Goal: Transaction & Acquisition: Purchase product/service

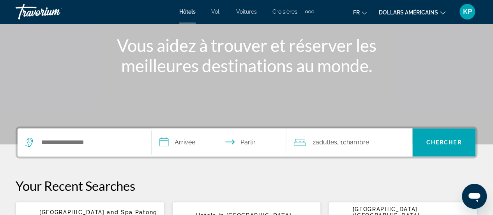
click at [82, 149] on div "Widget de recherche" at bounding box center [84, 142] width 118 height 28
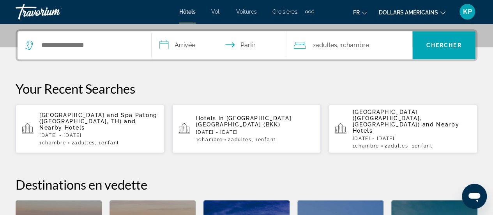
scroll to position [190, 0]
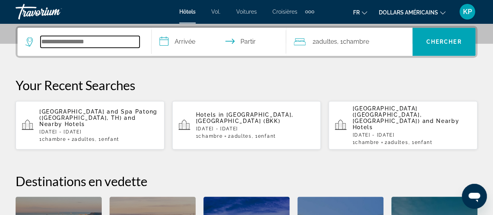
click at [89, 42] on input "Widget de recherche" at bounding box center [90, 42] width 99 height 12
paste input "**********"
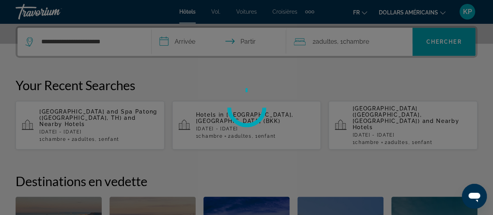
click at [177, 36] on div at bounding box center [246, 107] width 493 height 215
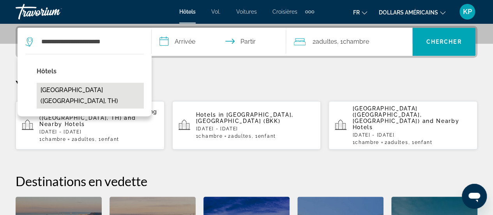
click at [67, 96] on button "[GEOGRAPHIC_DATA] ([GEOGRAPHIC_DATA], TH)" at bounding box center [90, 96] width 107 height 26
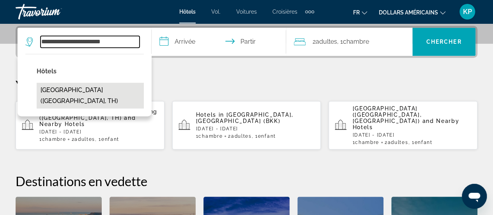
type input "**********"
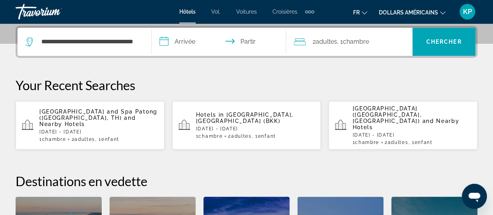
click at [203, 40] on input "**********" at bounding box center [220, 43] width 137 height 30
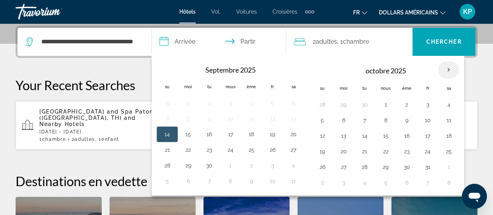
click at [449, 68] on th "Mois prochain" at bounding box center [448, 69] width 21 height 17
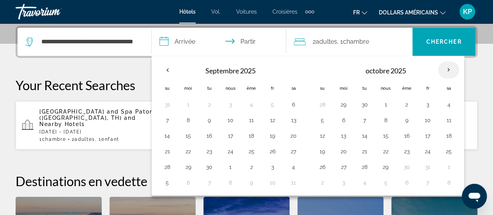
click at [449, 68] on th "Mois prochain" at bounding box center [448, 69] width 21 height 17
click at [447, 69] on th "Mois prochain" at bounding box center [448, 69] width 21 height 17
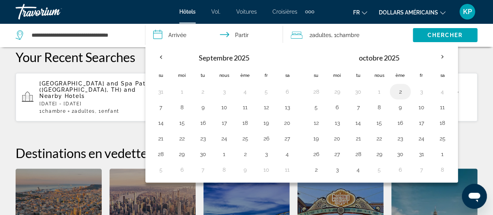
scroll to position [218, 0]
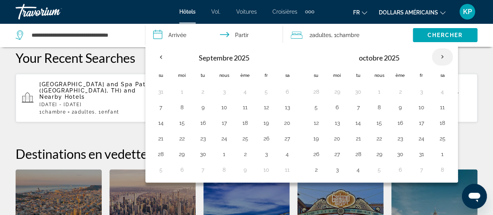
click at [442, 56] on th "Mois prochain" at bounding box center [442, 56] width 21 height 17
click at [436, 57] on th "Mois prochain" at bounding box center [442, 56] width 21 height 17
click at [390, 57] on font "octobre 2025" at bounding box center [379, 57] width 41 height 9
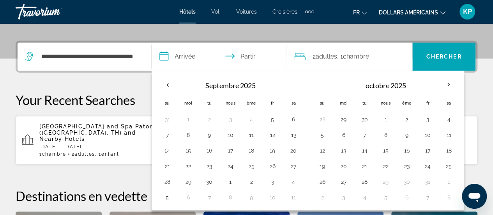
scroll to position [182, 0]
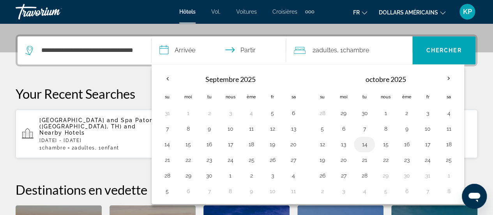
click at [362, 140] on button "14" at bounding box center [364, 144] width 12 height 11
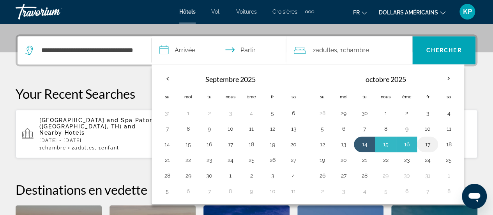
click at [427, 142] on button "17" at bounding box center [428, 144] width 12 height 11
type input "**********"
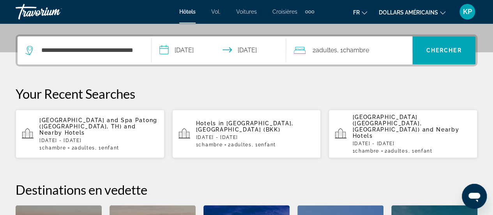
click at [353, 51] on font "Chambre" at bounding box center [356, 49] width 26 height 7
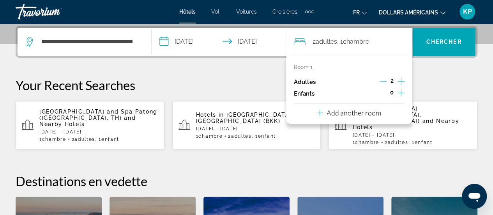
click at [401, 89] on icon "Increment children" at bounding box center [401, 92] width 7 height 9
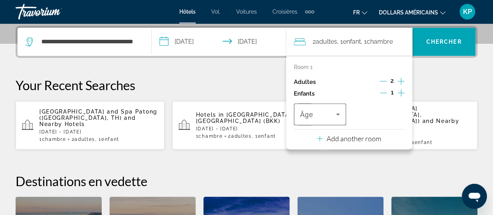
click at [326, 116] on span "Travelers: 2 adults, 1 child" at bounding box center [318, 114] width 36 height 9
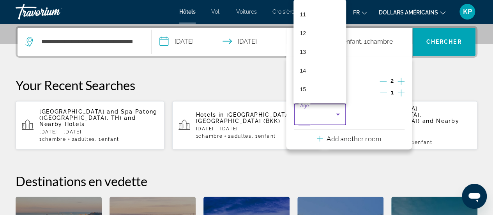
scroll to position [240, 0]
click at [309, 90] on mat-option "17" at bounding box center [320, 90] width 53 height 19
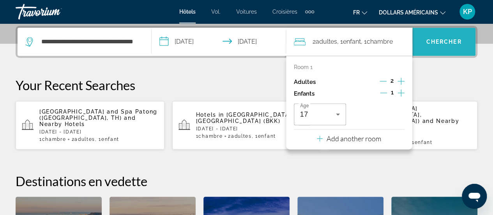
click at [462, 35] on span "Widget de recherche" at bounding box center [444, 41] width 63 height 19
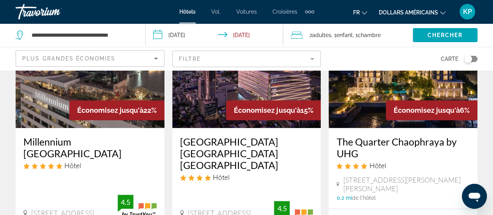
scroll to position [94, 0]
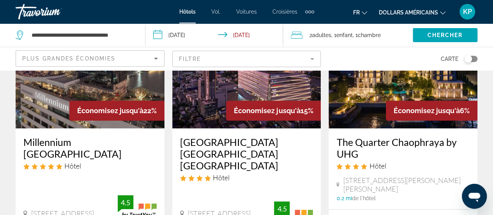
click at [412, 11] on font "dollars américains" at bounding box center [408, 12] width 59 height 6
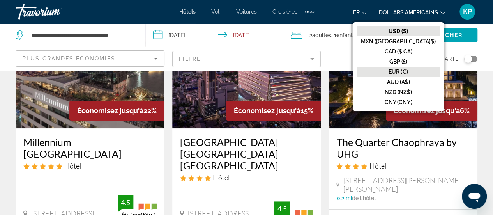
click at [408, 69] on font "EUR (€)" at bounding box center [399, 72] width 20 height 6
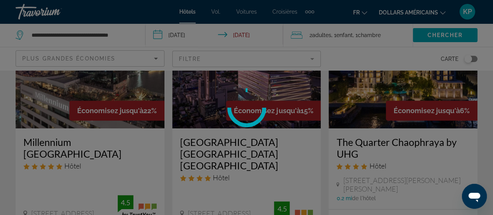
scroll to position [16, 0]
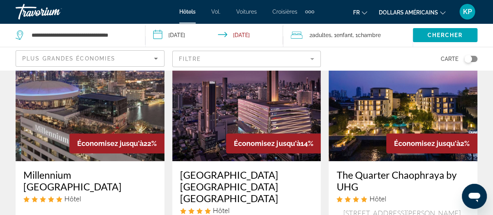
scroll to position [57, 0]
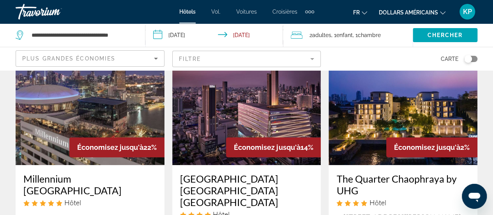
click at [206, 173] on h3 "Hilton Garden Inn Bangkok Riverside" at bounding box center [246, 190] width 133 height 35
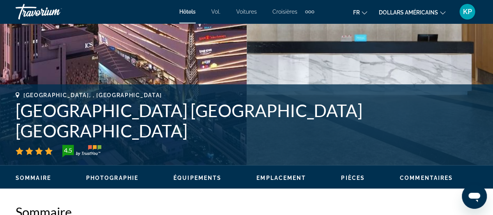
scroll to position [229, 0]
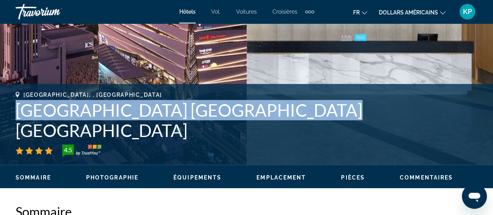
drag, startPoint x: 16, startPoint y: 127, endPoint x: 324, endPoint y: 121, distance: 308.6
click at [324, 121] on h1 "Hilton Garden Inn Bangkok Riverside" at bounding box center [247, 120] width 462 height 41
copy h1 "Hilton Garden Inn Bangkok Riverside"
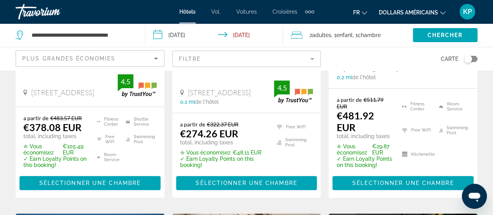
scroll to position [216, 0]
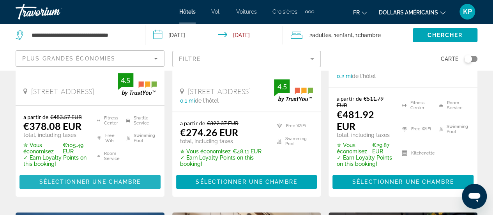
click at [100, 191] on span "Contenu principal" at bounding box center [90, 181] width 141 height 19
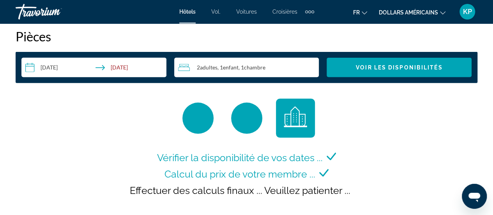
scroll to position [1144, 0]
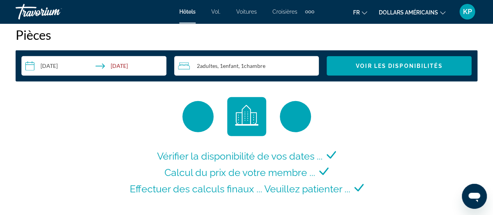
click at [61, 61] on input "**********" at bounding box center [95, 67] width 148 height 22
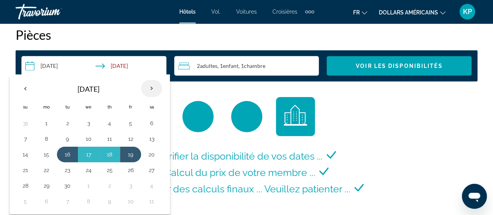
click at [150, 88] on th "Next month" at bounding box center [151, 88] width 21 height 17
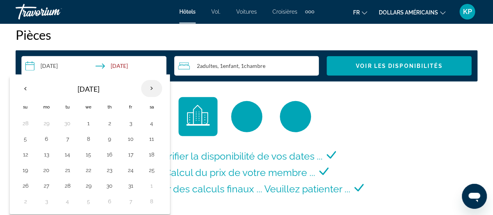
click at [150, 88] on th "Next month" at bounding box center [151, 88] width 21 height 17
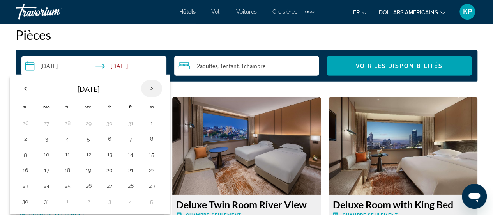
click at [150, 88] on th "Next month" at bounding box center [151, 88] width 21 height 17
click at [25, 88] on th "Previous month" at bounding box center [25, 88] width 21 height 17
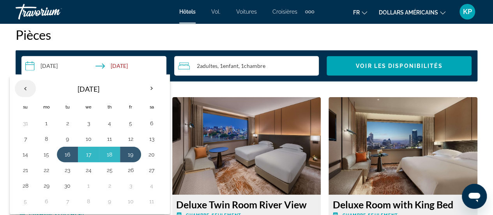
click at [25, 88] on th "Previous month" at bounding box center [25, 88] width 21 height 17
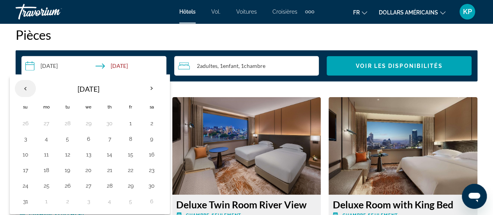
click at [25, 88] on th "Previous month" at bounding box center [25, 88] width 21 height 17
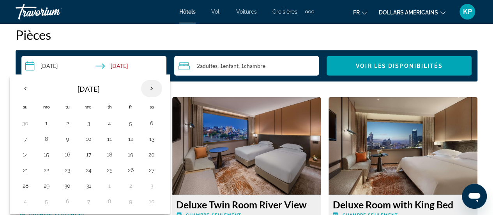
click at [153, 83] on th "Next month" at bounding box center [151, 88] width 21 height 17
click at [45, 150] on button "9" at bounding box center [46, 154] width 12 height 11
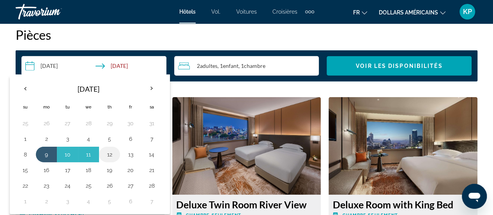
click at [110, 156] on button "12" at bounding box center [109, 154] width 12 height 11
type input "**********"
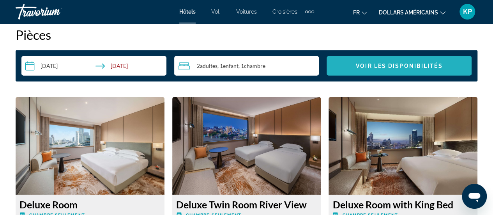
click at [430, 67] on span "Voir les disponibilités" at bounding box center [399, 66] width 87 height 6
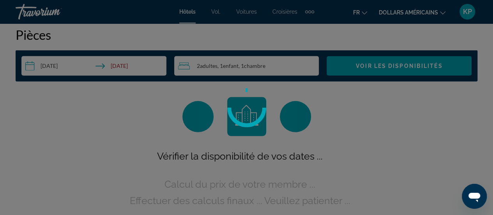
scroll to position [1124, 0]
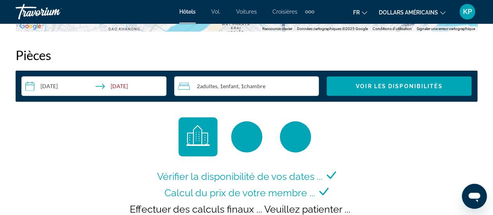
scroll to position [1125, 0]
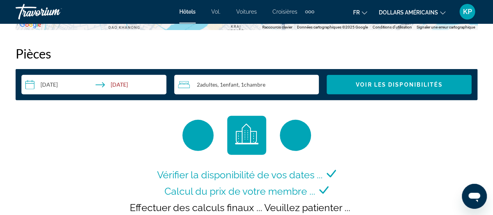
click at [433, 11] on font "dollars américains" at bounding box center [408, 12] width 59 height 6
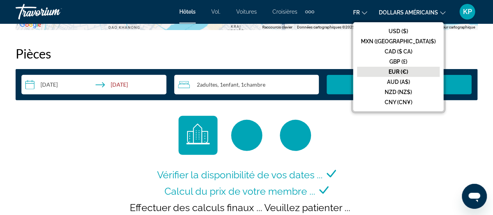
click at [408, 69] on font "EUR (€)" at bounding box center [399, 72] width 20 height 6
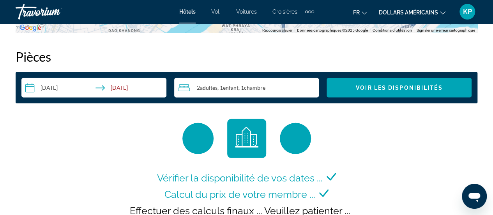
scroll to position [1127, 0]
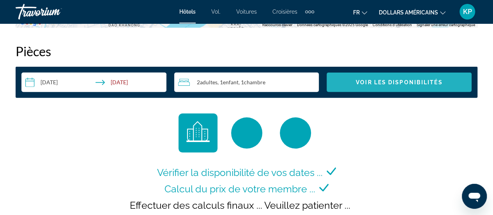
click at [370, 80] on span "Voir les disponibilités" at bounding box center [399, 82] width 87 height 6
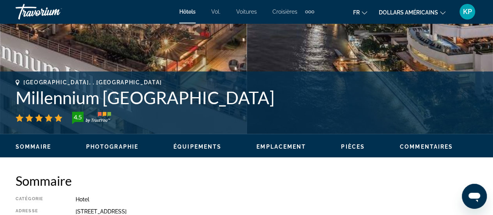
scroll to position [261, 0]
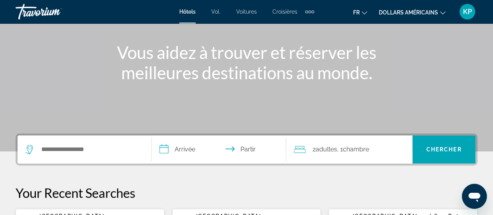
click at [57, 140] on div "Widget de recherche" at bounding box center [84, 149] width 118 height 28
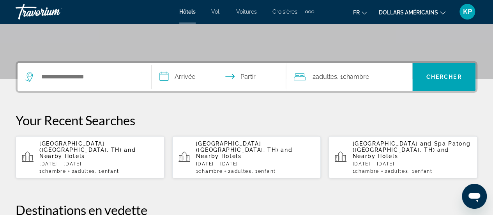
scroll to position [190, 0]
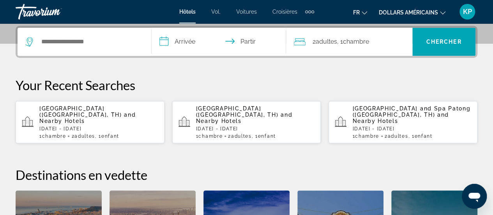
click at [91, 33] on div "Widget de recherche" at bounding box center [84, 42] width 118 height 28
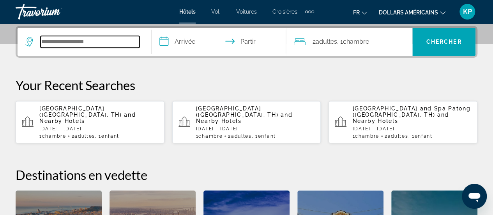
click at [92, 42] on input "Widget de recherche" at bounding box center [90, 42] width 99 height 12
paste input "**********"
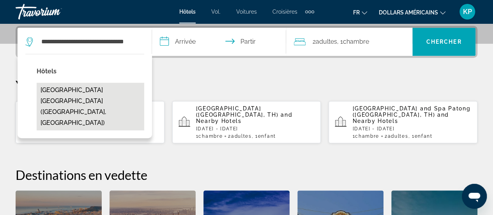
scroll to position [0, 0]
click at [103, 96] on button "[GEOGRAPHIC_DATA] [GEOGRAPHIC_DATA] ([GEOGRAPHIC_DATA], [GEOGRAPHIC_DATA])" at bounding box center [91, 107] width 108 height 48
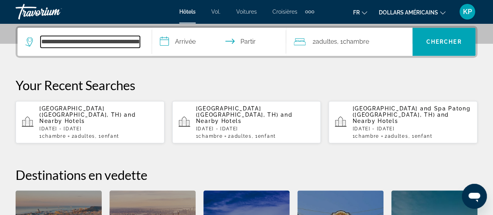
click at [112, 43] on input "**********" at bounding box center [90, 42] width 99 height 12
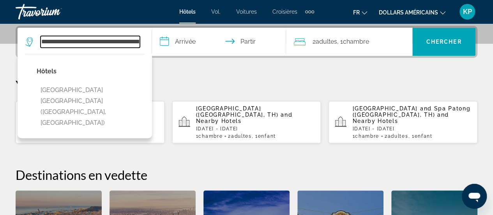
scroll to position [0, 1]
drag, startPoint x: 138, startPoint y: 39, endPoint x: 51, endPoint y: 40, distance: 86.2
click at [51, 40] on input "**********" at bounding box center [90, 42] width 99 height 12
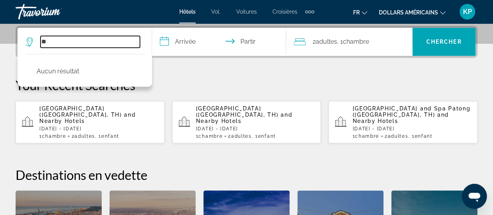
type input "*"
paste input "**********"
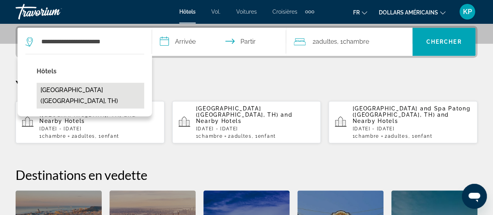
click at [85, 93] on button "Millennium Hilton Bangkok (Bangkok, TH)" at bounding box center [91, 96] width 108 height 26
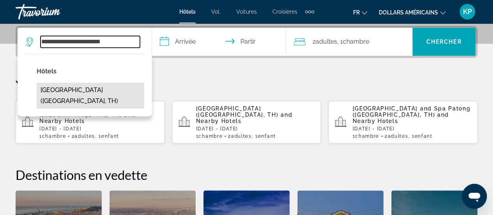
type input "**********"
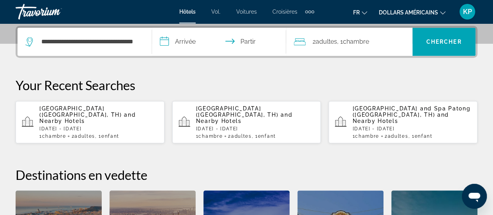
click at [186, 44] on input "**********" at bounding box center [220, 43] width 137 height 30
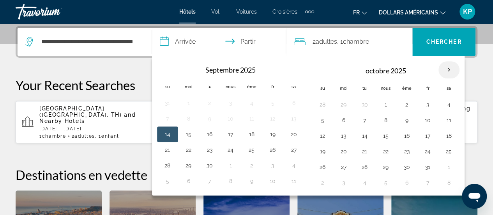
click at [443, 67] on th "Mois prochain" at bounding box center [449, 69] width 21 height 17
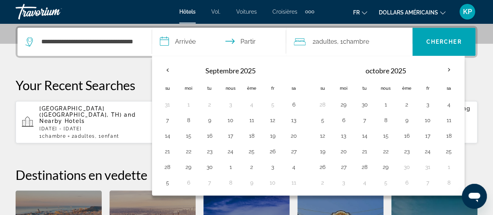
click at [456, 71] on div "octobre 2025 Su Moi Tu Nous Ème Fr Sa 28 29 30 1 2 3 4 5 6 7 8 9 10 11 12 13 14…" at bounding box center [386, 125] width 151 height 133
click at [359, 135] on button "14" at bounding box center [365, 135] width 12 height 11
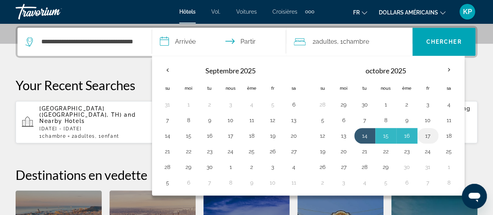
click at [422, 128] on td "17" at bounding box center [428, 136] width 21 height 16
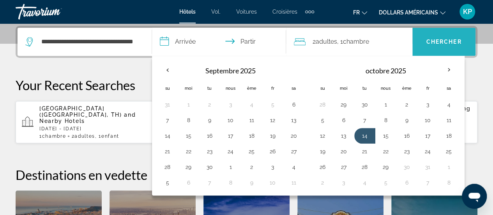
click at [430, 43] on font "Chercher" at bounding box center [444, 42] width 35 height 6
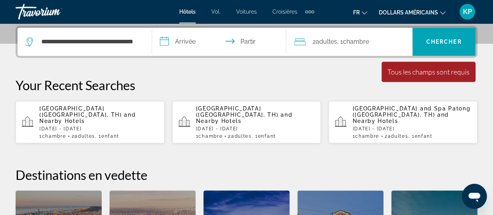
click at [245, 39] on input "**********" at bounding box center [220, 43] width 137 height 30
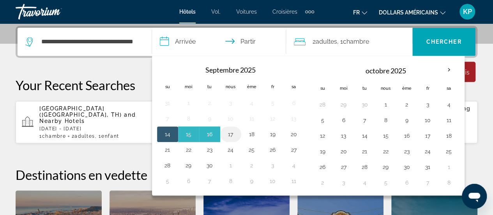
click at [233, 129] on button "17" at bounding box center [231, 134] width 12 height 11
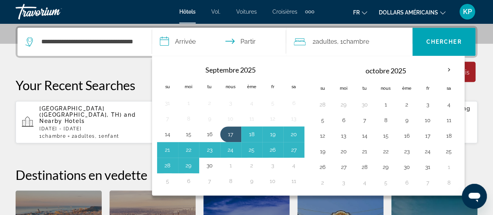
click at [352, 111] on table "octobre 2025 Su Moi Tu Nous Ème Fr Sa 28 29 30 1 2 3 4 5 6 7 8 9 10 11 12 13 14…" at bounding box center [385, 125] width 147 height 129
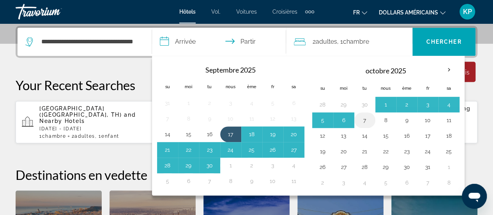
click at [366, 120] on button "7" at bounding box center [365, 120] width 12 height 11
type input "**********"
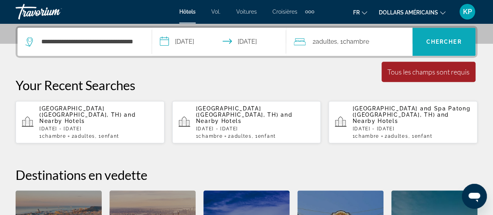
click at [434, 39] on font "Chercher" at bounding box center [444, 42] width 35 height 6
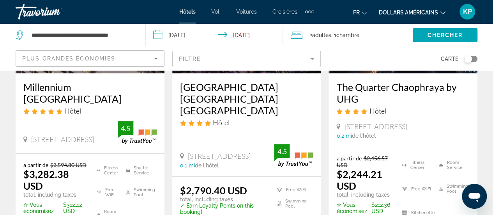
scroll to position [150, 0]
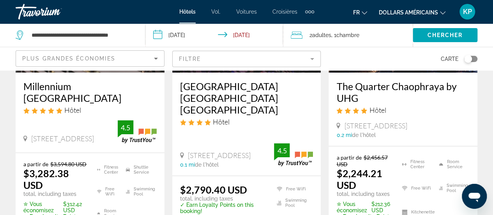
click at [75, 85] on h3 "Millennium [GEOGRAPHIC_DATA]" at bounding box center [89, 91] width 133 height 23
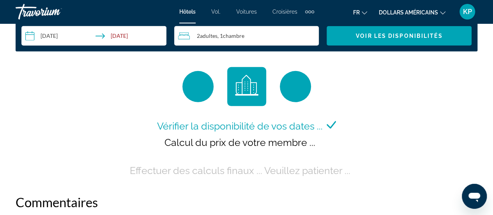
scroll to position [1174, 0]
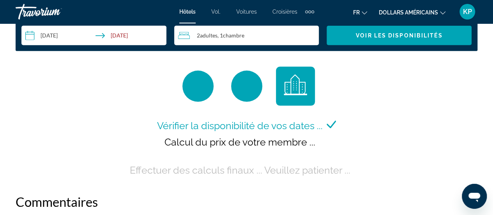
click at [67, 31] on input "**********" at bounding box center [95, 37] width 148 height 22
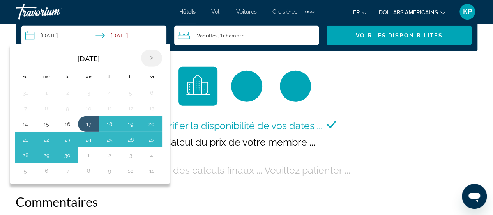
click at [152, 58] on th "Next month" at bounding box center [151, 58] width 21 height 17
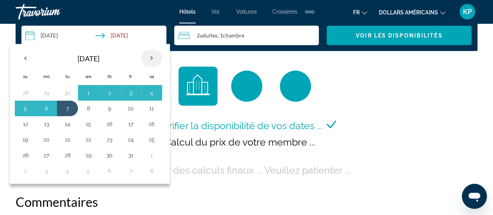
click at [152, 58] on th "Next month" at bounding box center [151, 58] width 21 height 17
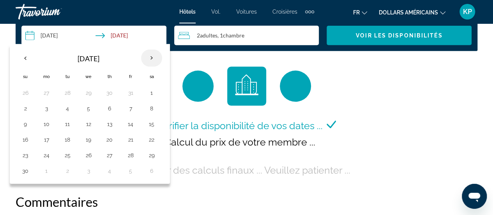
click at [152, 58] on th "Next month" at bounding box center [151, 58] width 21 height 17
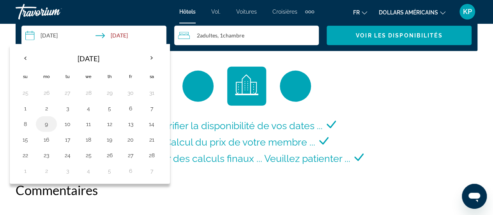
click at [43, 122] on button "9" at bounding box center [46, 124] width 12 height 11
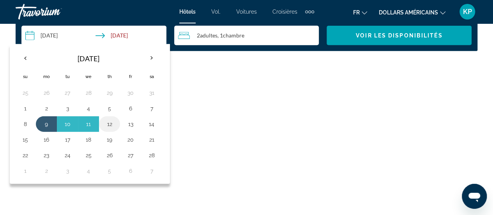
click at [106, 123] on button "12" at bounding box center [109, 124] width 12 height 11
type input "**********"
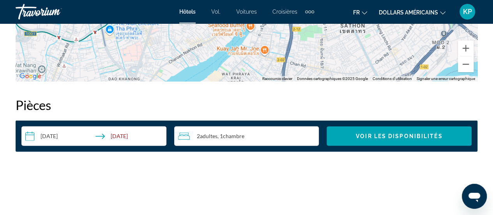
scroll to position [1073, 0]
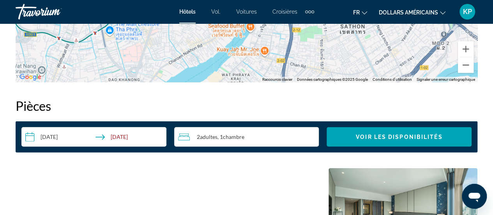
click at [430, 12] on font "dollars américains" at bounding box center [408, 12] width 59 height 6
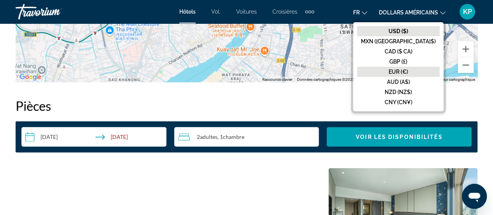
click at [408, 72] on font "EUR (€)" at bounding box center [399, 72] width 20 height 6
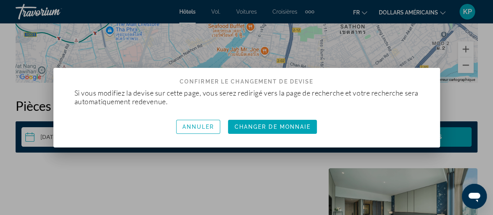
scroll to position [0, 0]
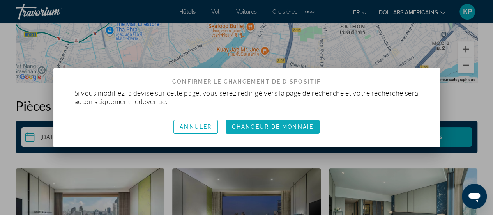
click at [258, 128] on font "Changeur de monnaie" at bounding box center [273, 127] width 82 height 6
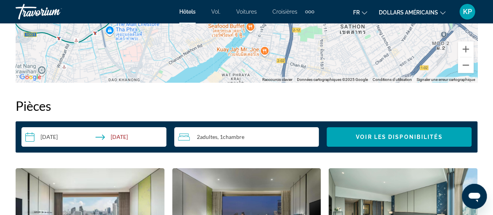
scroll to position [1073, 0]
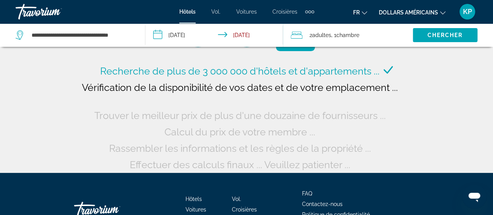
scroll to position [44, 0]
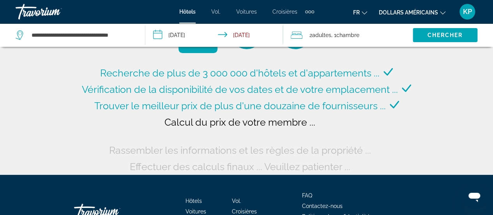
click at [193, 34] on input "**********" at bounding box center [215, 36] width 141 height 26
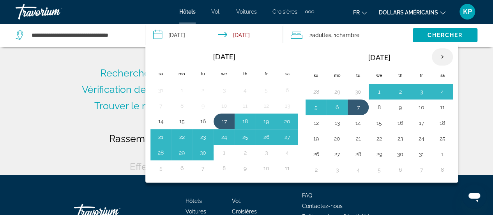
click at [437, 55] on th "Next month" at bounding box center [442, 56] width 21 height 17
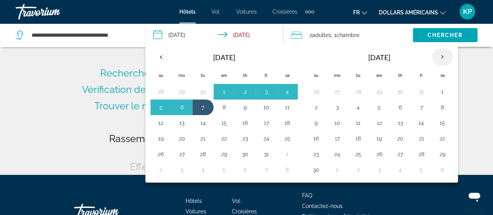
click at [437, 55] on th "Next month" at bounding box center [442, 56] width 21 height 17
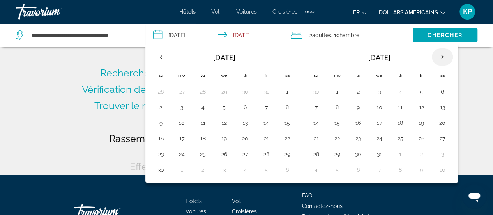
click at [437, 55] on th "Next month" at bounding box center [442, 56] width 21 height 17
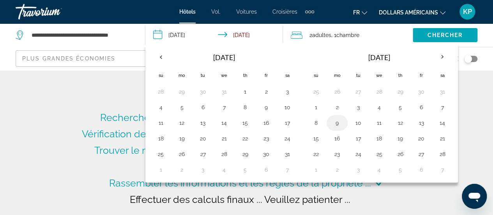
click at [336, 122] on button "9" at bounding box center [337, 122] width 12 height 11
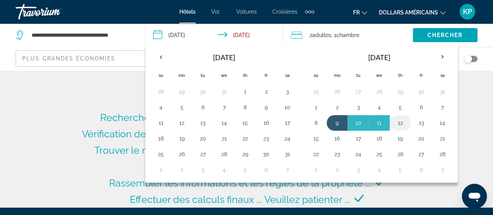
click at [400, 123] on button "12" at bounding box center [400, 122] width 12 height 11
type input "**********"
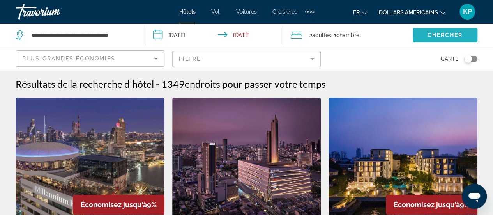
click at [450, 32] on span "Chercher" at bounding box center [444, 35] width 35 height 6
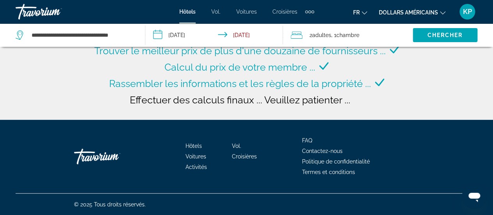
scroll to position [99, 0]
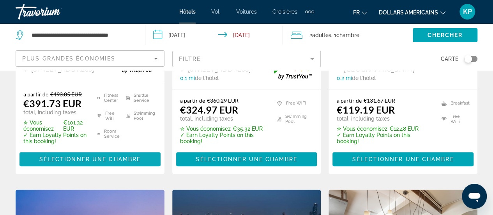
scroll to position [225, 0]
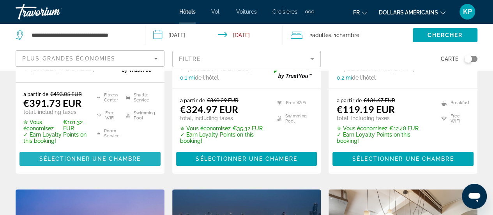
click at [110, 156] on span "Sélectionner une chambre" at bounding box center [89, 159] width 101 height 6
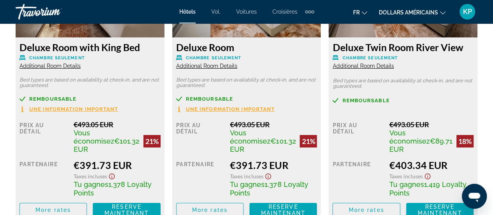
scroll to position [1301, 0]
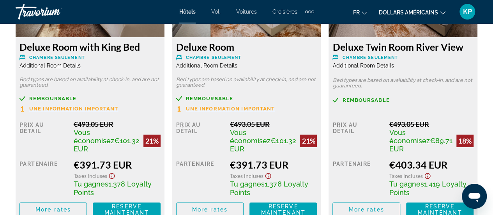
click at [79, 107] on span "Une information important" at bounding box center [73, 108] width 89 height 5
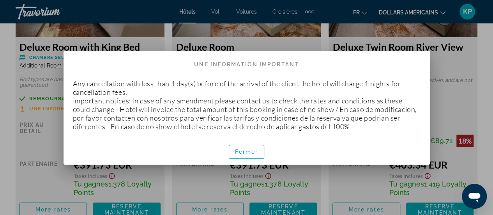
scroll to position [0, 0]
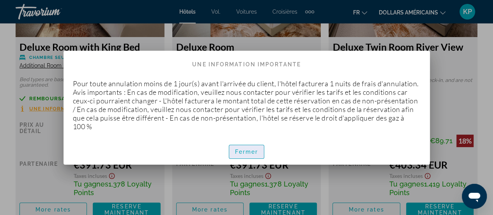
click at [248, 155] on font "Fermer" at bounding box center [246, 152] width 23 height 6
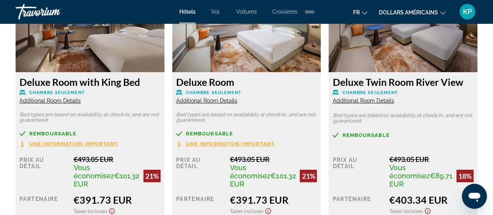
scroll to position [1357, 0]
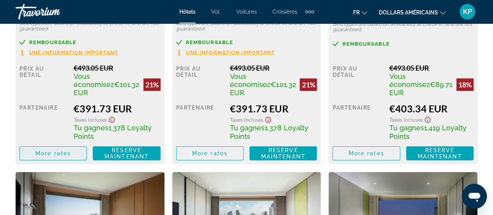
click at [63, 153] on span "More rates" at bounding box center [52, 153] width 35 height 6
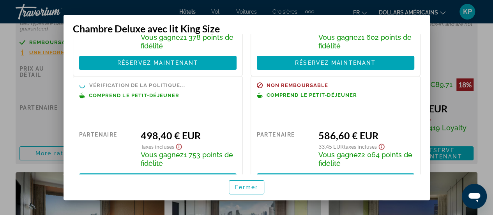
scroll to position [0, 0]
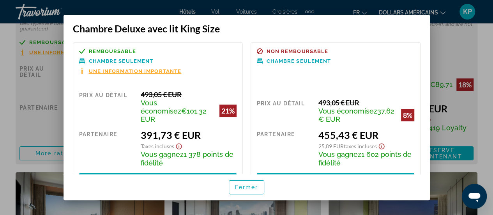
click at [0, 158] on div at bounding box center [246, 107] width 493 height 215
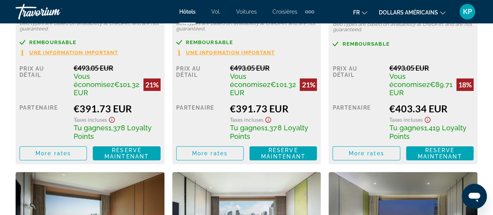
scroll to position [1357, 0]
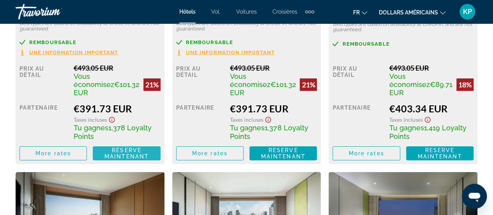
click at [146, 151] on span "Reserve maintenant Plus disponible" at bounding box center [126, 153] width 55 height 12
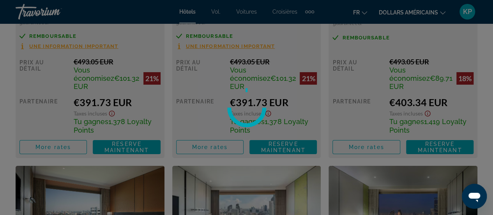
scroll to position [1328, 0]
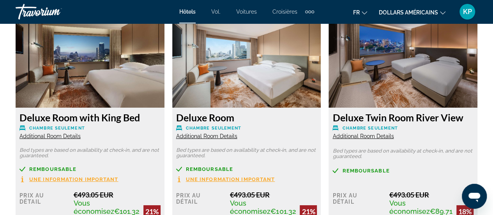
scroll to position [1268, 0]
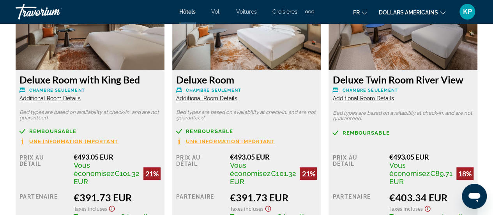
click at [53, 94] on div "Deluxe Room with King Bed Chambre seulement Additional Room Details" at bounding box center [90, 88] width 141 height 28
click at [54, 98] on span "Additional Room Details" at bounding box center [50, 98] width 61 height 6
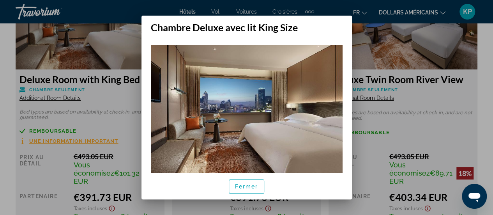
scroll to position [99, 0]
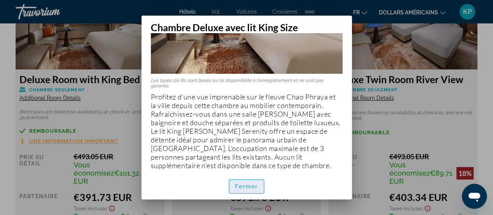
click at [241, 185] on font "Fermer" at bounding box center [246, 186] width 23 height 6
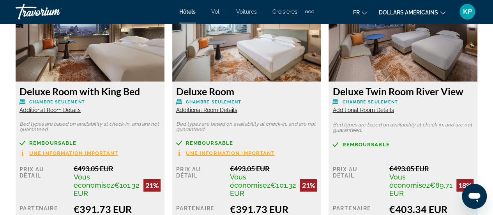
scroll to position [1242, 0]
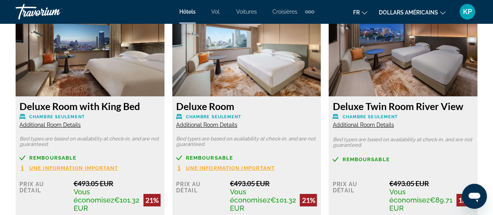
click at [203, 125] on span "Additional Room Details" at bounding box center [206, 125] width 61 height 6
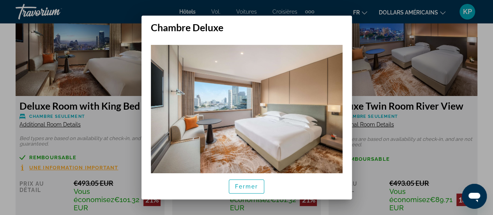
scroll to position [22, 0]
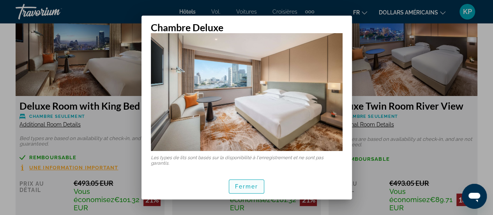
click at [244, 187] on font "Fermer" at bounding box center [246, 186] width 23 height 6
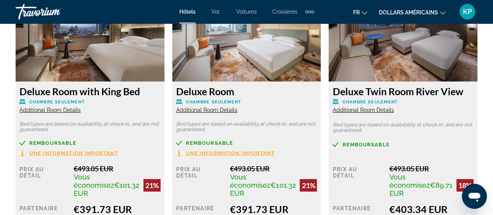
scroll to position [1257, 0]
click at [243, 153] on span "Une information important" at bounding box center [230, 153] width 89 height 5
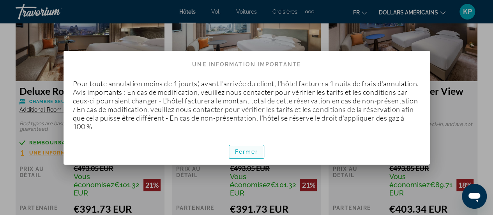
click at [241, 155] on font "Fermer" at bounding box center [246, 152] width 23 height 6
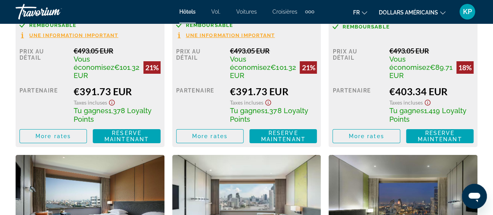
scroll to position [1367, 0]
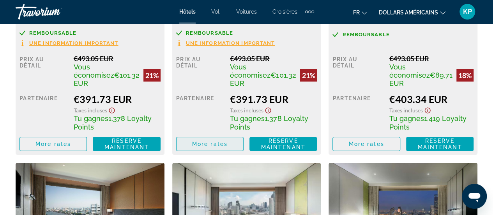
click at [220, 145] on span "More rates" at bounding box center [209, 144] width 35 height 6
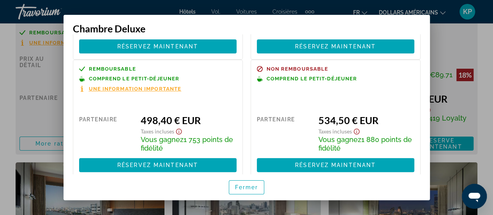
scroll to position [0, 0]
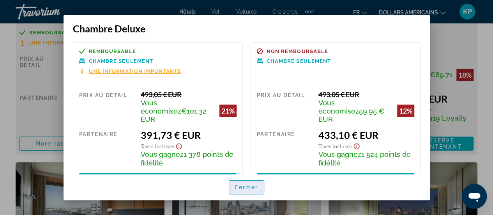
click at [237, 186] on font "Fermer" at bounding box center [246, 187] width 23 height 6
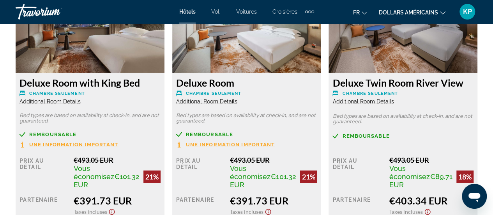
scroll to position [1266, 0]
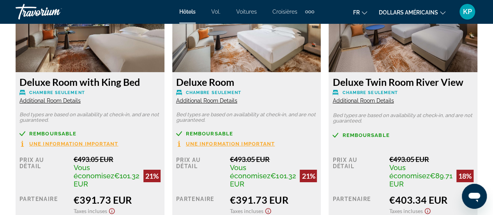
click at [62, 100] on span "Additional Room Details" at bounding box center [50, 101] width 61 height 6
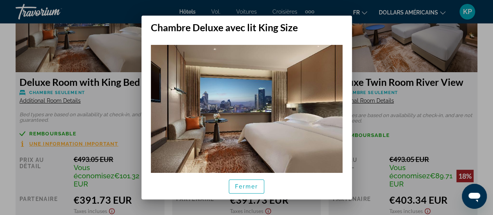
scroll to position [99, 0]
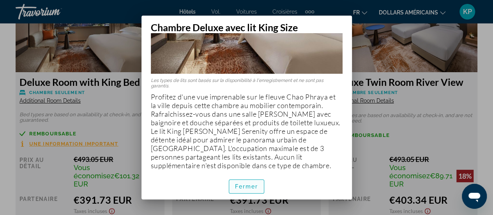
click at [239, 188] on font "Fermer" at bounding box center [246, 186] width 23 height 6
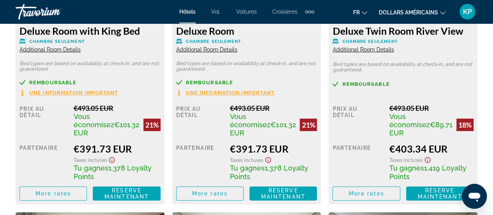
scroll to position [1317, 0]
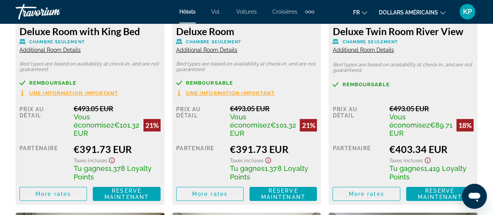
click at [91, 90] on button "Une information important" at bounding box center [69, 93] width 99 height 7
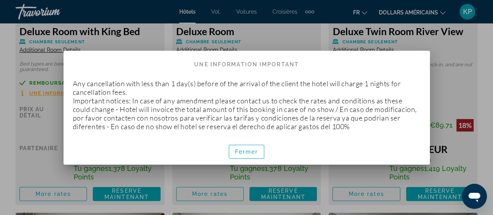
scroll to position [0, 0]
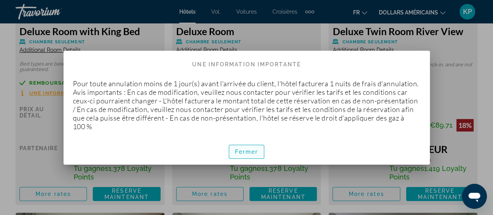
click at [251, 155] on font "Fermer" at bounding box center [246, 152] width 23 height 6
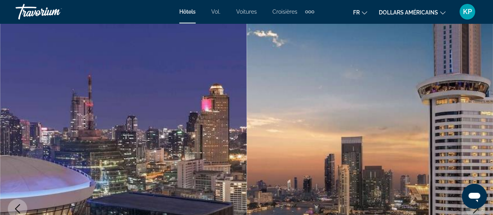
scroll to position [1317, 0]
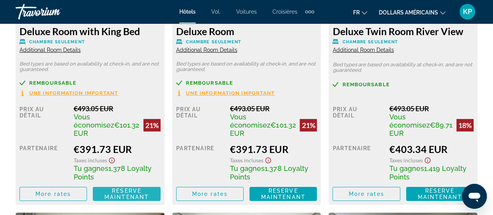
click at [138, 190] on span "Reserve maintenant" at bounding box center [127, 194] width 44 height 12
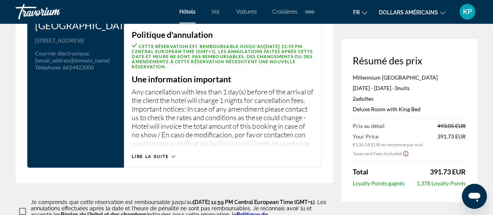
scroll to position [1062, 0]
click at [161, 154] on span "Lire la suite" at bounding box center [150, 156] width 37 height 5
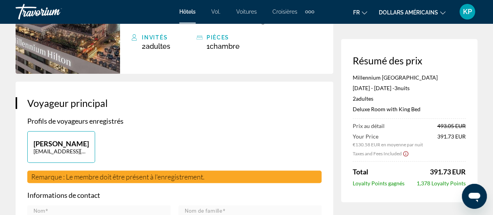
scroll to position [0, 0]
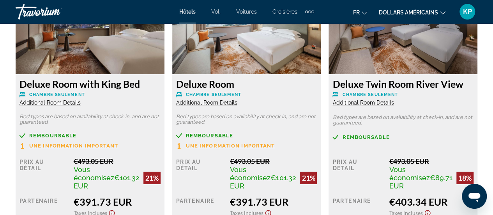
scroll to position [1265, 0]
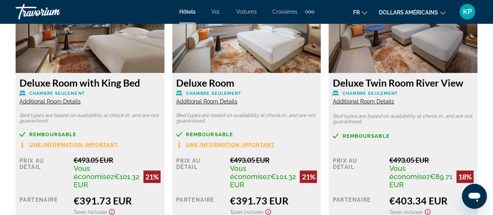
click at [52, 101] on span "Additional Room Details" at bounding box center [50, 101] width 61 height 6
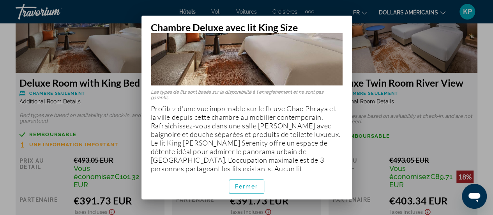
scroll to position [99, 0]
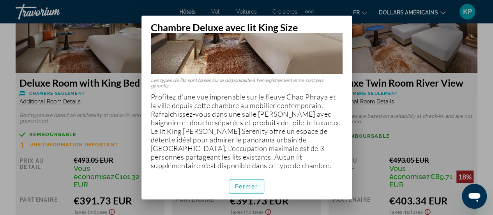
click at [247, 186] on font "Fermer" at bounding box center [246, 186] width 23 height 6
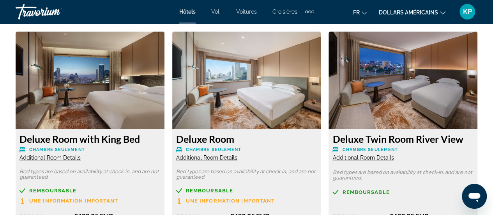
scroll to position [1287, 0]
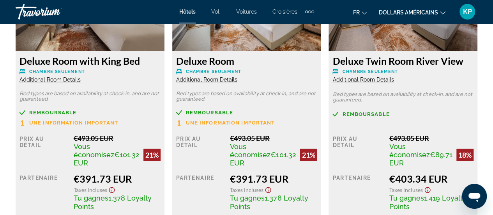
click at [211, 80] on span "Additional Room Details" at bounding box center [206, 79] width 61 height 6
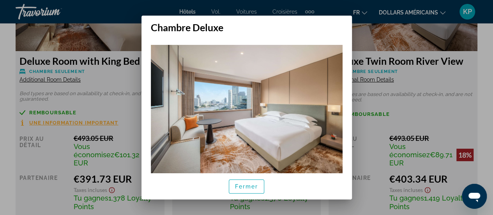
scroll to position [22, 0]
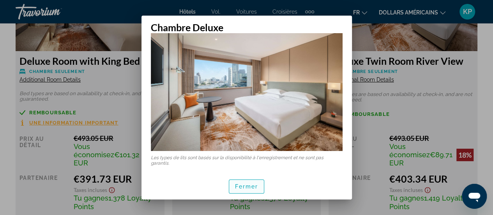
click at [244, 187] on font "Fermer" at bounding box center [246, 186] width 23 height 6
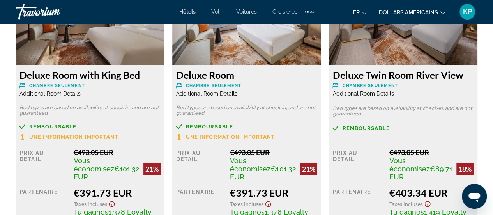
scroll to position [1273, 0]
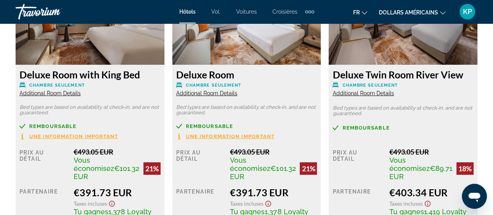
click at [60, 92] on span "Additional Room Details" at bounding box center [50, 93] width 61 height 6
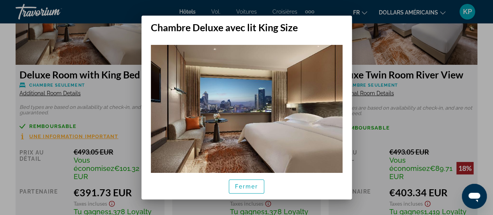
scroll to position [99, 0]
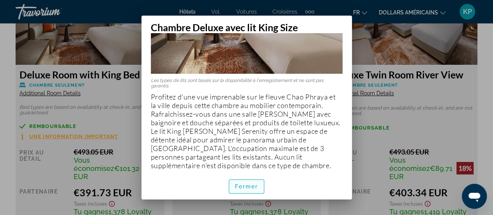
click at [261, 182] on span "button" at bounding box center [246, 186] width 35 height 19
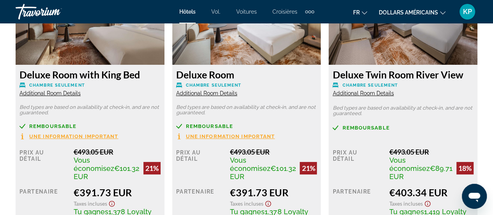
scroll to position [1273, 0]
click at [66, 92] on span "Additional Room Details" at bounding box center [50, 93] width 61 height 6
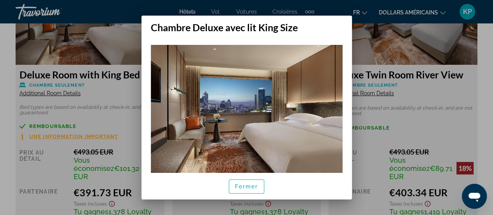
scroll to position [99, 0]
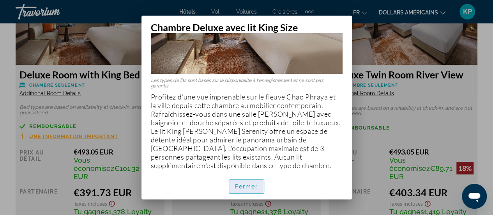
click at [254, 183] on font "Fermer" at bounding box center [246, 186] width 23 height 6
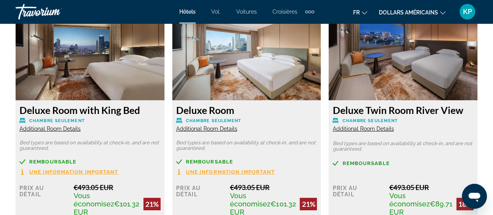
scroll to position [1214, 0]
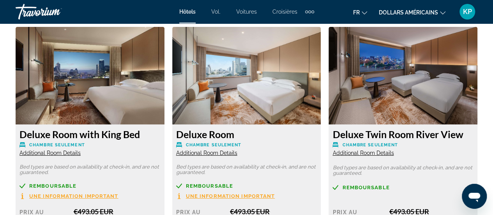
click at [60, 149] on div "Deluxe Room with King Bed Chambre seulement Additional Room Details" at bounding box center [90, 142] width 141 height 28
click at [63, 151] on span "Additional Room Details" at bounding box center [50, 153] width 61 height 6
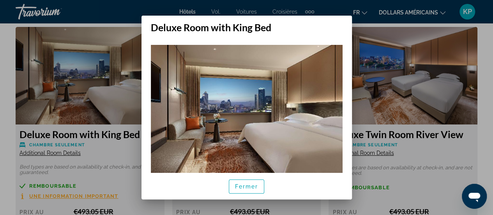
scroll to position [0, 0]
click at [257, 187] on font "Fermer" at bounding box center [246, 186] width 23 height 6
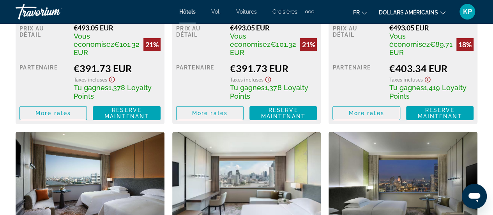
scroll to position [1398, 0]
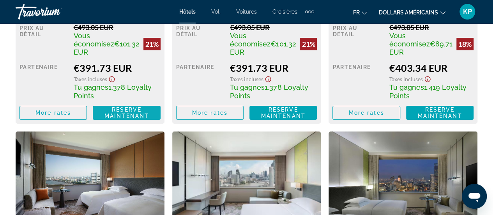
click at [118, 108] on span "Reserve maintenant" at bounding box center [127, 112] width 44 height 12
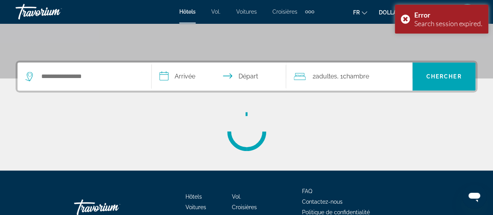
scroll to position [206, 0]
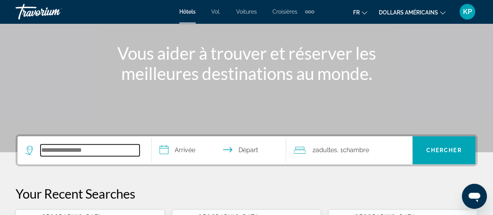
click at [115, 147] on input "Search widget" at bounding box center [90, 150] width 99 height 12
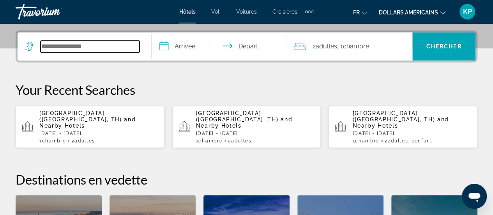
scroll to position [190, 0]
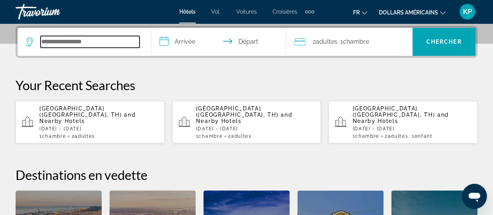
paste input "**********"
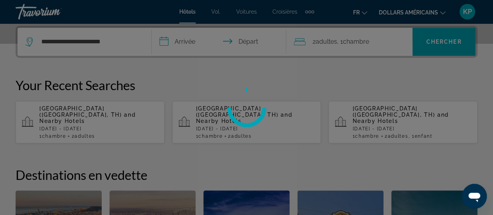
click at [174, 37] on div at bounding box center [246, 107] width 493 height 215
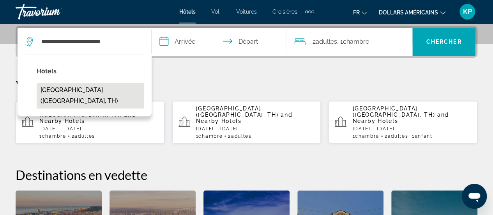
click at [93, 100] on button "Millennium Hilton Bangkok (Bangkok, TH)" at bounding box center [90, 96] width 107 height 26
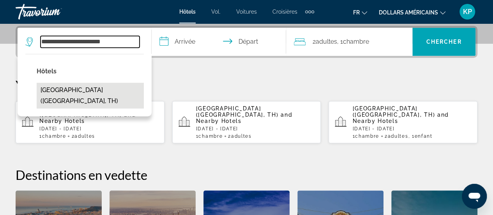
type input "**********"
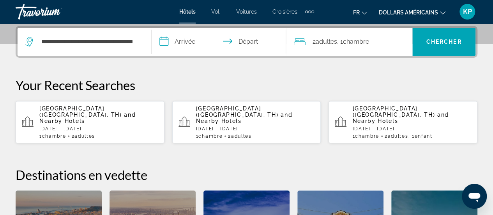
click at [187, 43] on input "**********" at bounding box center [220, 43] width 137 height 30
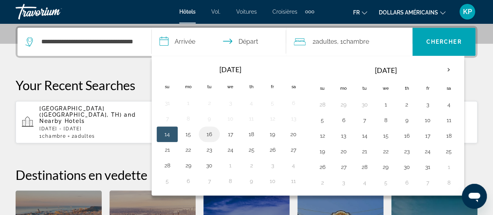
click at [214, 132] on button "16" at bounding box center [209, 134] width 12 height 11
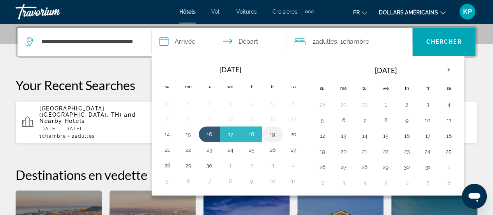
click at [273, 130] on button "19" at bounding box center [272, 134] width 12 height 11
type input "**********"
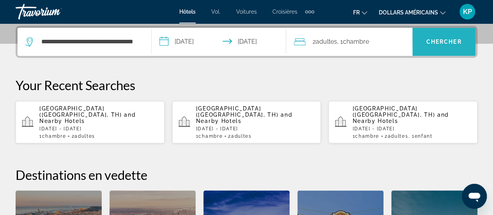
click at [450, 35] on span "Search widget" at bounding box center [444, 41] width 63 height 19
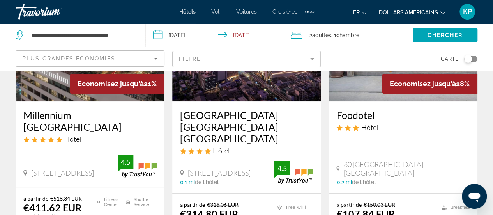
scroll to position [121, 0]
click at [101, 113] on h3 "Millennium [GEOGRAPHIC_DATA]" at bounding box center [89, 120] width 133 height 23
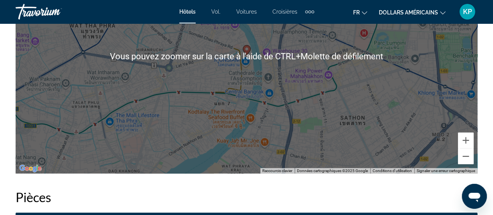
scroll to position [1077, 0]
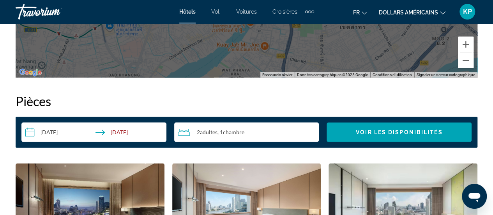
click at [57, 127] on input "**********" at bounding box center [95, 133] width 148 height 22
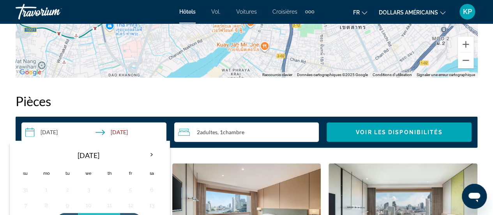
scroll to position [1129, 0]
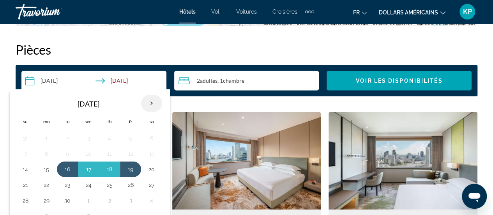
click at [145, 103] on th "Next month" at bounding box center [151, 103] width 21 height 17
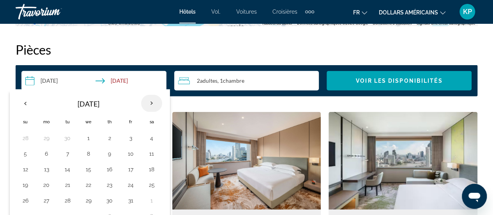
click at [145, 103] on th "Next month" at bounding box center [151, 103] width 21 height 17
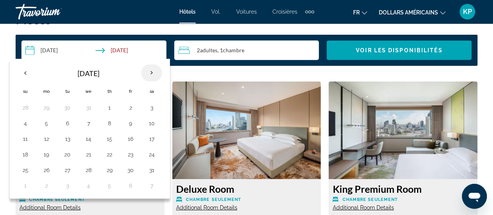
click at [149, 71] on th "Next month" at bounding box center [151, 72] width 21 height 17
click at [41, 136] on button "9" at bounding box center [46, 138] width 12 height 11
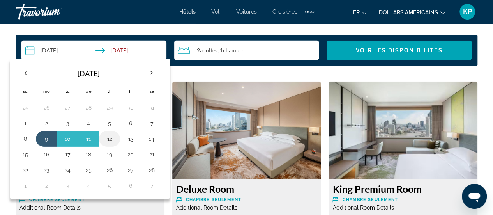
click at [108, 137] on button "12" at bounding box center [109, 138] width 12 height 11
type input "**********"
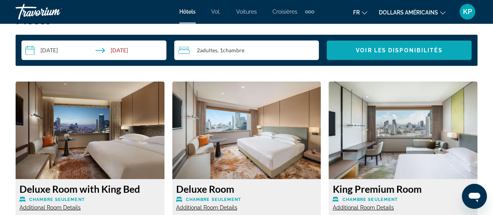
click at [402, 47] on span "Voir les disponibilités" at bounding box center [399, 50] width 87 height 6
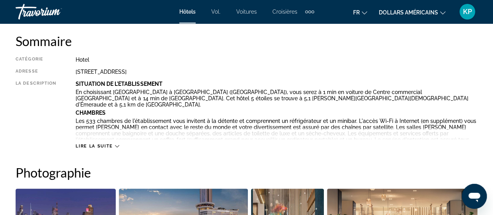
scroll to position [374, 0]
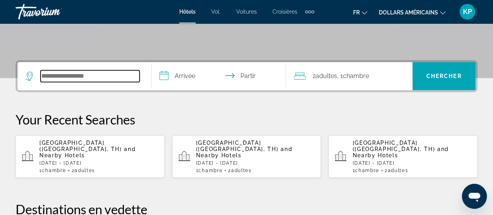
click at [111, 73] on input "Widget de recherche" at bounding box center [90, 76] width 99 height 12
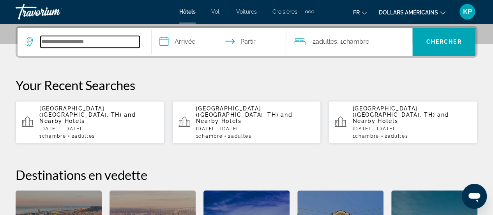
paste input "**********"
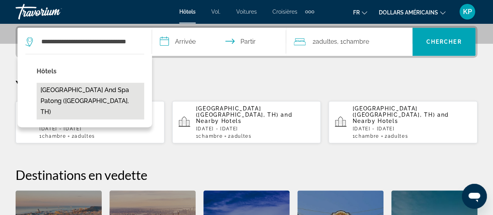
click at [91, 88] on button "[GEOGRAPHIC_DATA] and Spa Patong ([GEOGRAPHIC_DATA], TH)" at bounding box center [91, 101] width 108 height 37
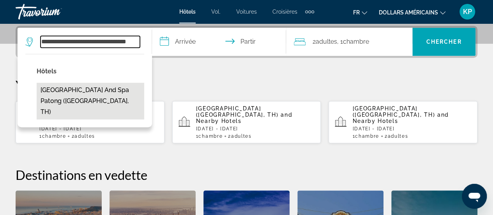
type input "**********"
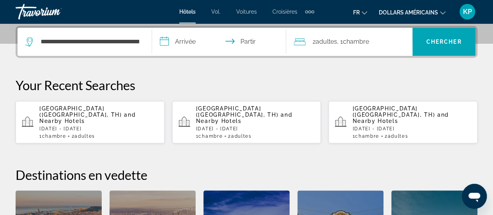
scroll to position [0, 0]
click at [199, 43] on input "**********" at bounding box center [220, 43] width 137 height 30
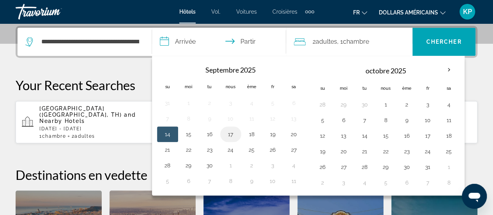
click at [220, 131] on td "17" at bounding box center [230, 134] width 21 height 16
click at [232, 131] on button "17" at bounding box center [231, 134] width 12 height 11
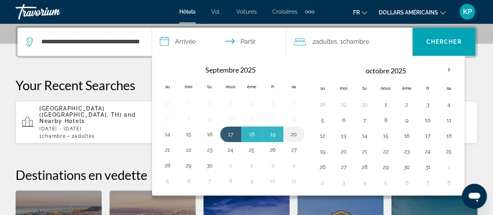
click at [288, 130] on button "20" at bounding box center [294, 134] width 12 height 11
type input "**********"
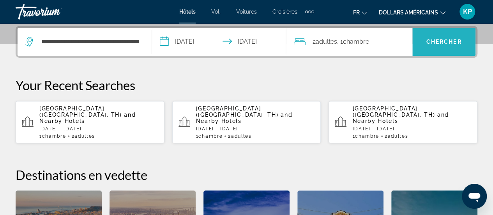
click at [448, 49] on span "Widget de recherche" at bounding box center [444, 41] width 63 height 19
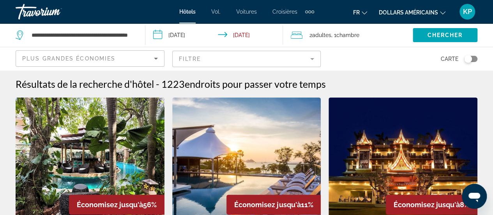
click at [331, 34] on span "Adultes" at bounding box center [321, 35] width 19 height 6
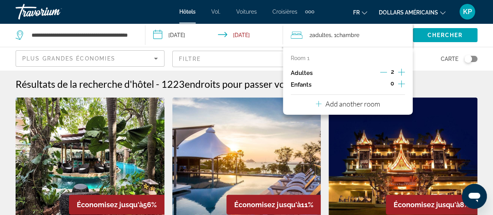
click at [402, 84] on icon "Increment children" at bounding box center [401, 83] width 7 height 9
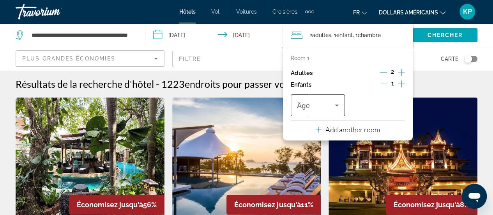
click at [322, 107] on span "Travelers: 2 adults, 1 child" at bounding box center [316, 105] width 38 height 9
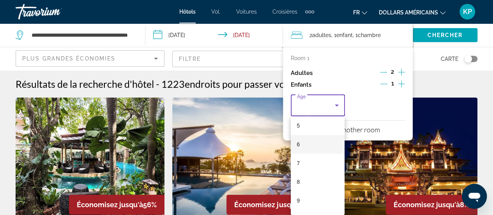
scroll to position [244, 0]
click at [310, 202] on mat-option "17" at bounding box center [318, 202] width 54 height 19
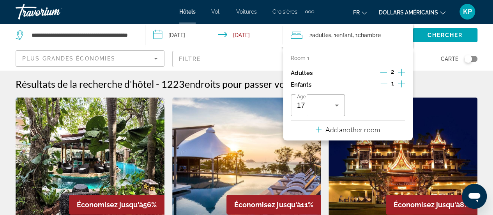
click at [428, 80] on div "Résultats de la recherche d'hôtel - 1223 endroits pour passer votre temps" at bounding box center [247, 84] width 462 height 12
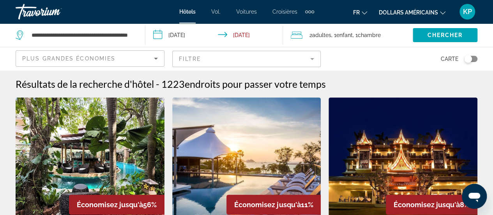
click at [193, 32] on input "**********" at bounding box center [215, 36] width 141 height 26
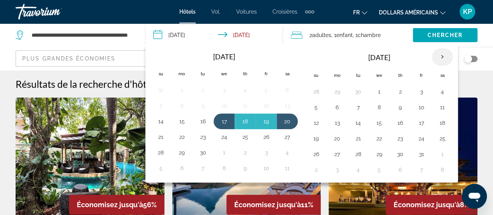
click at [441, 53] on th "Next month" at bounding box center [442, 56] width 21 height 17
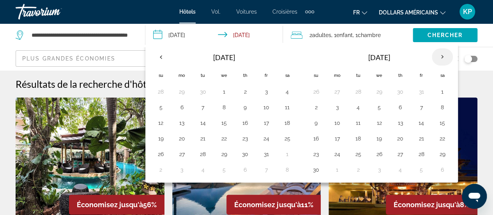
click at [441, 54] on th "Next month" at bounding box center [442, 56] width 21 height 17
click at [441, 55] on th "Next month" at bounding box center [442, 56] width 21 height 17
click at [313, 120] on button "8" at bounding box center [316, 122] width 12 height 11
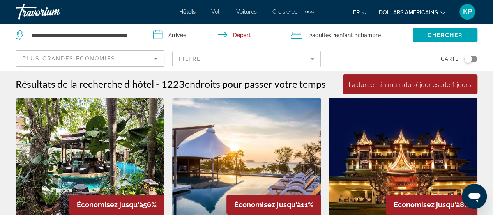
drag, startPoint x: 397, startPoint y: 67, endPoint x: 285, endPoint y: 58, distance: 112.3
click at [285, 58] on div "Plus grandes économies Filtre Carte" at bounding box center [247, 58] width 462 height 23
click at [191, 32] on input "**********" at bounding box center [215, 36] width 141 height 26
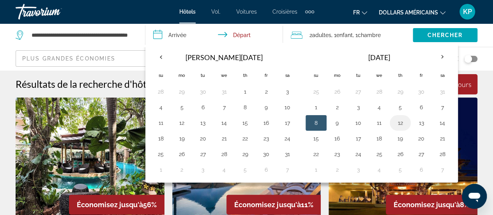
click at [399, 121] on button "12" at bounding box center [400, 122] width 12 height 11
click at [390, 121] on td "12" at bounding box center [400, 123] width 21 height 16
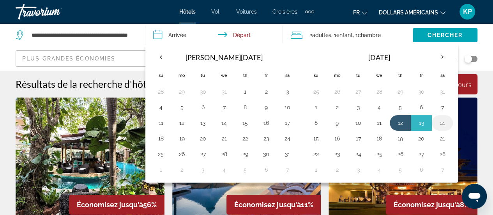
click at [436, 124] on button "14" at bounding box center [442, 122] width 12 height 11
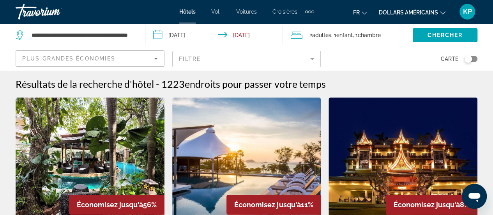
click at [189, 31] on input "**********" at bounding box center [215, 36] width 141 height 26
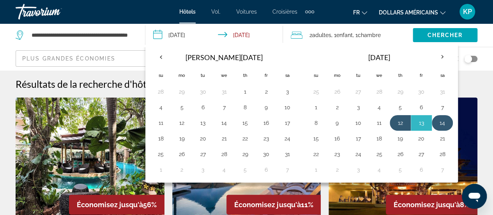
click at [443, 123] on button "14" at bounding box center [442, 122] width 12 height 11
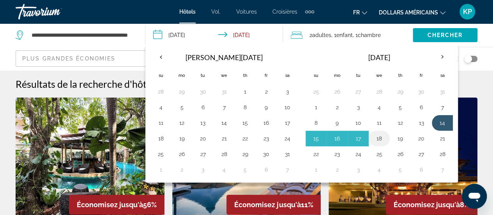
click at [378, 135] on button "18" at bounding box center [379, 138] width 12 height 11
type input "**********"
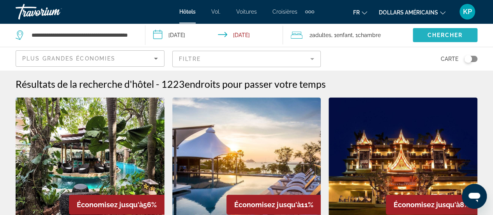
click at [432, 35] on span "Chercher" at bounding box center [444, 35] width 35 height 6
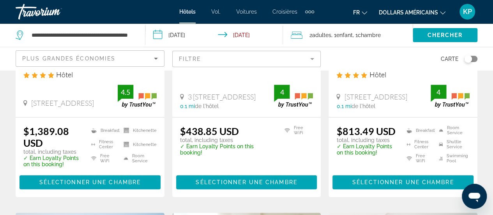
scroll to position [186, 0]
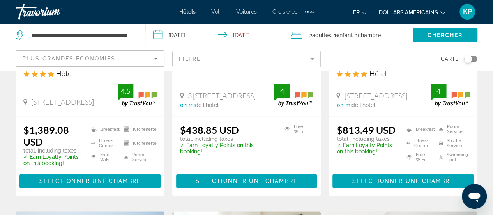
click at [408, 11] on font "dollars américains" at bounding box center [408, 12] width 59 height 6
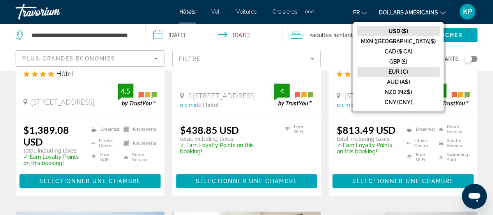
click at [408, 71] on font "EUR (€)" at bounding box center [399, 72] width 20 height 6
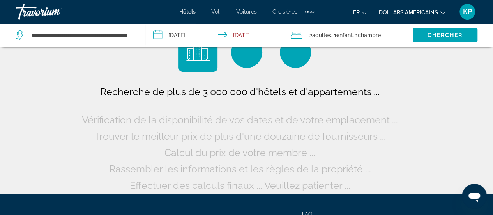
scroll to position [0, 0]
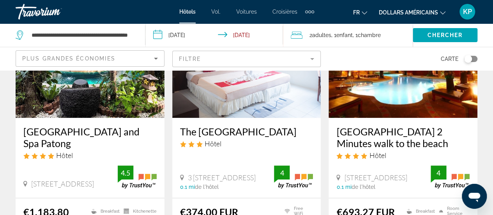
scroll to position [125, 0]
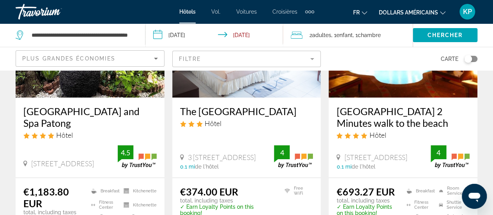
click at [121, 109] on h3 "Quality Beach Resorts and Spa Patong" at bounding box center [89, 116] width 133 height 23
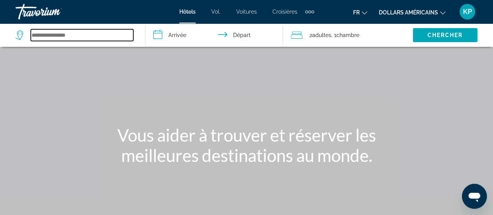
click at [98, 32] on input "Search widget" at bounding box center [82, 35] width 103 height 12
paste input "**********"
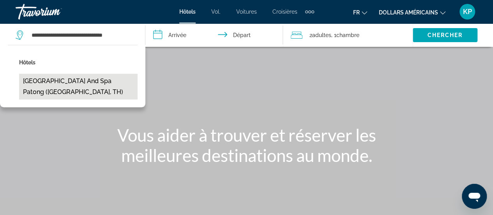
click at [85, 82] on button "[GEOGRAPHIC_DATA] and Spa Patong ([GEOGRAPHIC_DATA], TH)" at bounding box center [78, 87] width 119 height 26
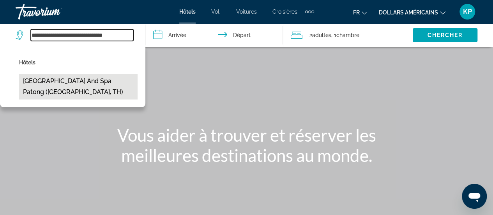
type input "**********"
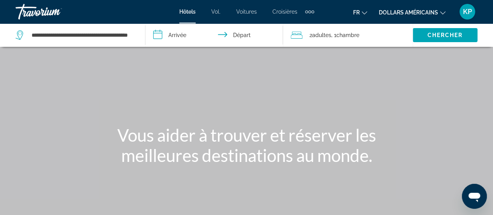
click at [168, 34] on input "**********" at bounding box center [215, 36] width 141 height 26
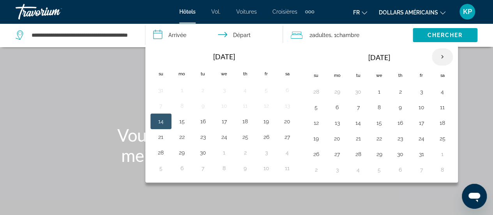
click at [439, 59] on th "Next month" at bounding box center [442, 56] width 21 height 17
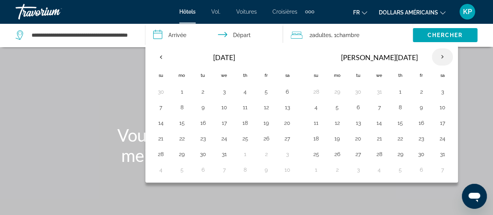
click at [439, 59] on th "Next month" at bounding box center [442, 56] width 21 height 17
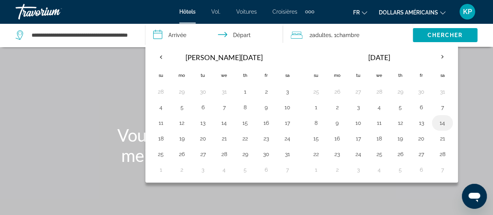
click at [436, 121] on button "14" at bounding box center [442, 122] width 12 height 11
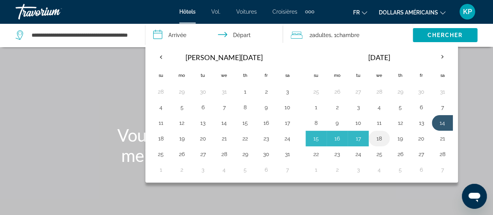
click at [379, 135] on button "18" at bounding box center [379, 138] width 12 height 11
type input "**********"
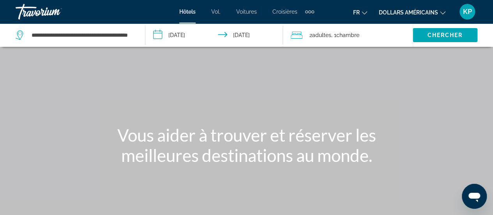
click at [347, 33] on span "Chambre" at bounding box center [348, 35] width 23 height 6
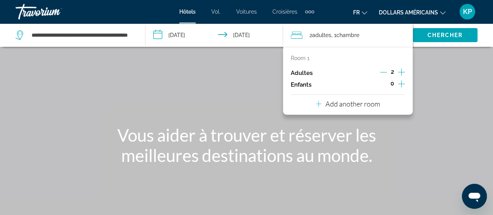
click at [399, 82] on icon "Increment children" at bounding box center [401, 83] width 7 height 9
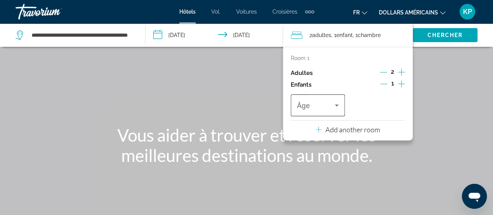
click at [322, 107] on span "Travelers: 2 adults, 1 child" at bounding box center [316, 105] width 38 height 9
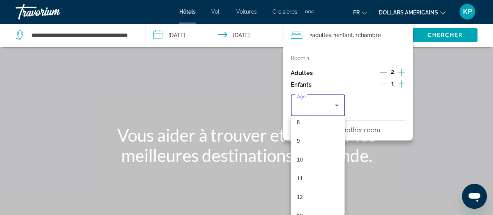
scroll to position [184, 0]
click at [304, 201] on mat-option "14" at bounding box center [318, 206] width 54 height 19
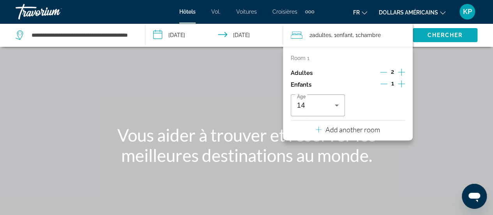
click at [445, 31] on span "Search widget" at bounding box center [445, 35] width 65 height 19
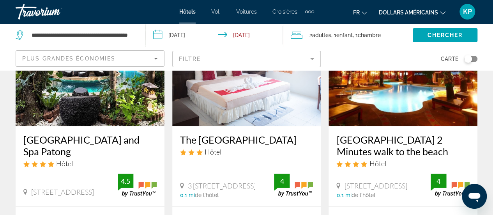
scroll to position [142, 0]
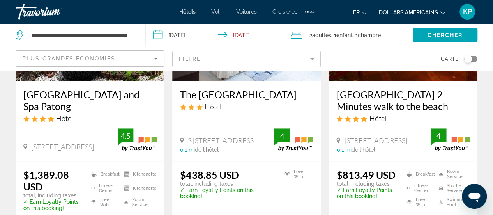
click at [422, 9] on font "dollars américains" at bounding box center [408, 12] width 59 height 6
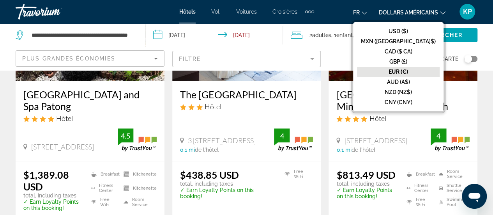
click at [408, 71] on font "EUR (€)" at bounding box center [399, 72] width 20 height 6
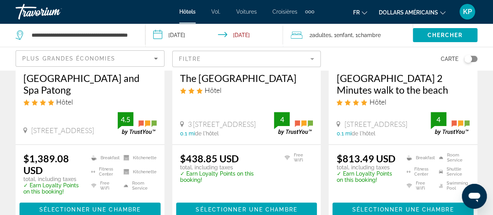
scroll to position [157, 0]
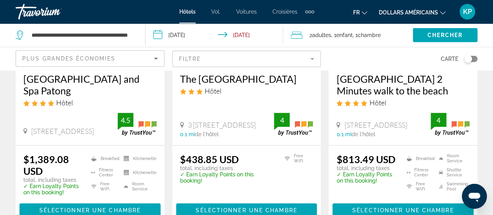
click at [55, 85] on h3 "Quality Beach Resorts and Spa Patong" at bounding box center [89, 84] width 133 height 23
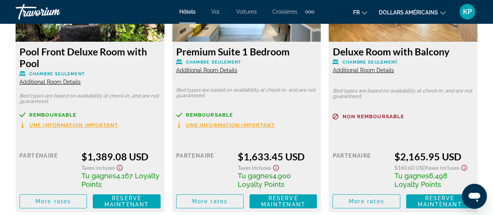
scroll to position [1276, 0]
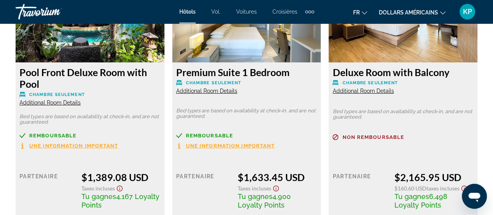
click at [443, 10] on icon "Changer de devise" at bounding box center [442, 12] width 5 height 5
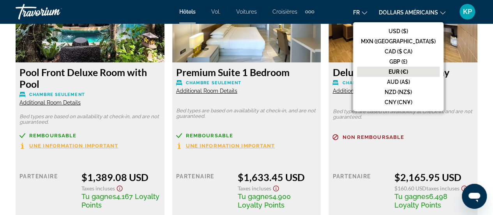
click at [408, 71] on font "EUR (€)" at bounding box center [399, 72] width 20 height 6
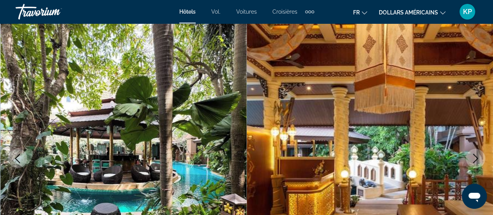
scroll to position [0, 0]
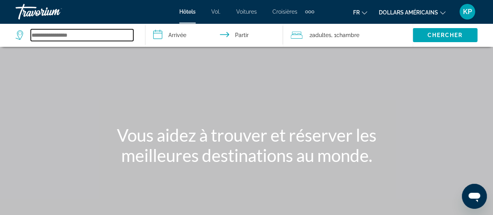
click at [53, 35] on input "Widget de recherche" at bounding box center [82, 35] width 103 height 12
paste input "**********"
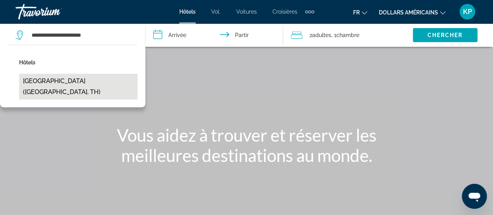
click at [98, 83] on button "[GEOGRAPHIC_DATA] ([GEOGRAPHIC_DATA], TH)" at bounding box center [78, 87] width 119 height 26
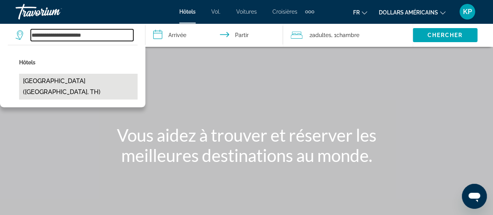
type input "**********"
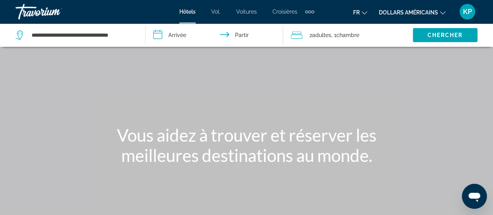
click at [190, 29] on input "**********" at bounding box center [215, 36] width 141 height 26
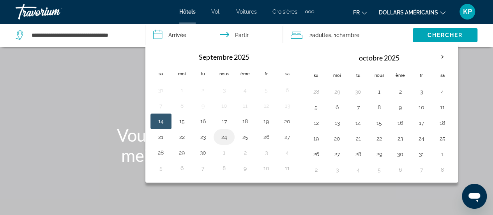
click at [223, 131] on button "24" at bounding box center [224, 136] width 12 height 11
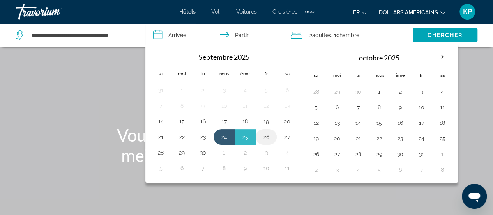
click at [268, 134] on button "26" at bounding box center [266, 136] width 12 height 11
type input "**********"
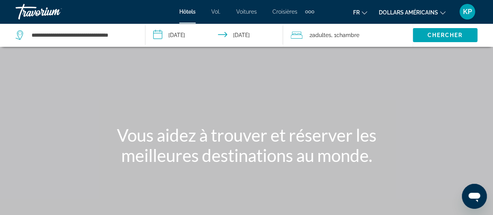
click at [355, 26] on div "2 adultes Adulte , 1 Chambre pièces" at bounding box center [352, 34] width 122 height 23
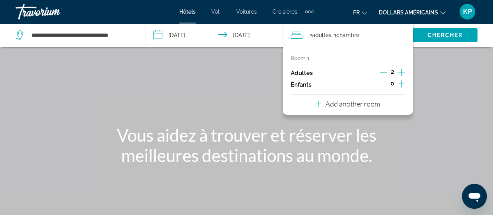
click at [400, 85] on icon "Increment children" at bounding box center [401, 83] width 7 height 9
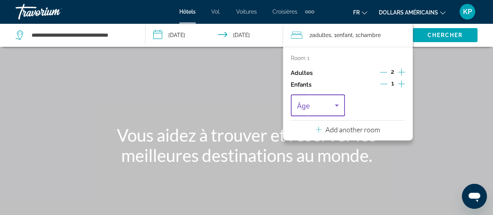
click at [320, 106] on span "Travelers: 2 adults, 1 child" at bounding box center [316, 105] width 38 height 9
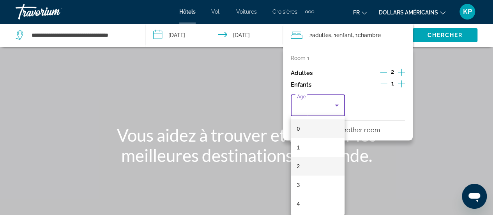
scroll to position [244, 0]
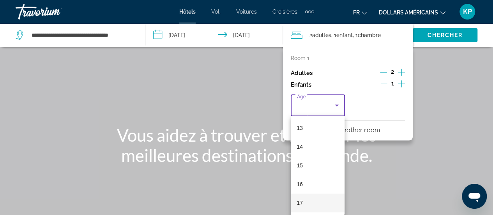
click at [315, 206] on mat-option "17" at bounding box center [318, 202] width 54 height 19
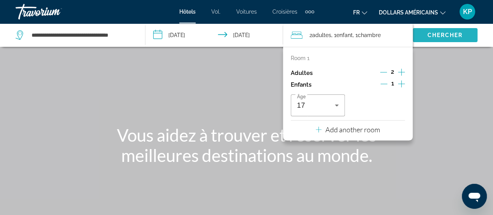
click at [442, 35] on font "Chercher" at bounding box center [444, 35] width 35 height 6
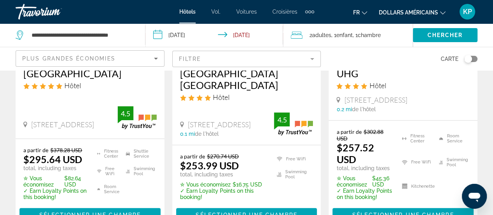
scroll to position [175, 0]
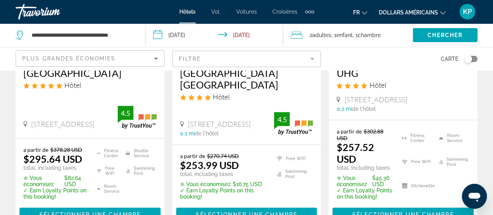
click at [409, 12] on font "dollars américains" at bounding box center [408, 12] width 59 height 6
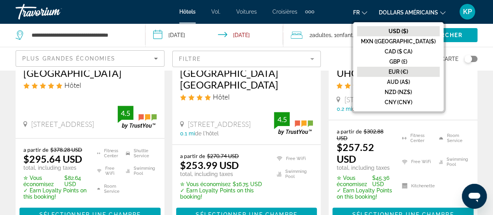
click at [408, 71] on font "EUR (€)" at bounding box center [399, 72] width 20 height 6
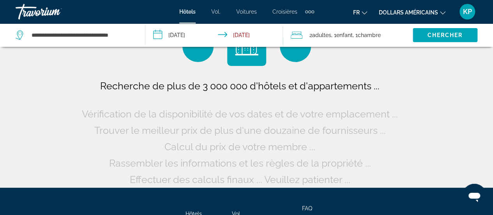
scroll to position [0, 0]
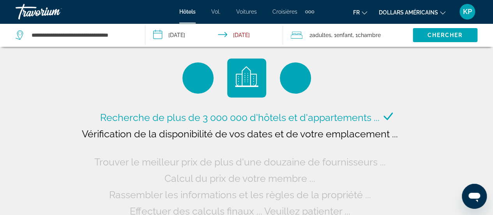
click at [181, 39] on input "**********" at bounding box center [215, 36] width 141 height 26
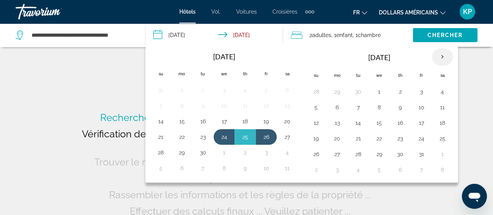
click at [438, 55] on th "Next month" at bounding box center [442, 56] width 21 height 17
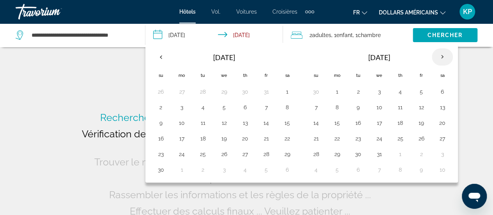
click at [438, 55] on th "Next month" at bounding box center [442, 56] width 21 height 17
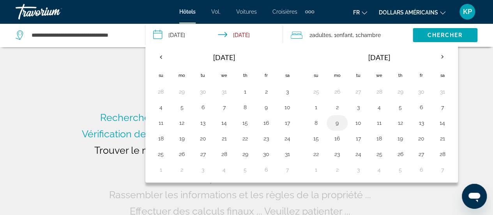
click at [331, 120] on button "9" at bounding box center [337, 122] width 12 height 11
click at [398, 121] on button "12" at bounding box center [400, 122] width 12 height 11
type input "**********"
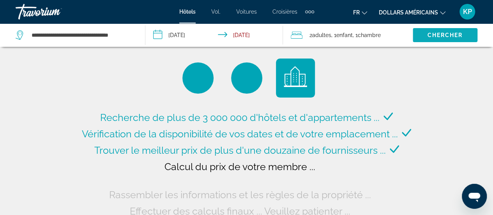
click at [429, 33] on span "Chercher" at bounding box center [444, 35] width 35 height 6
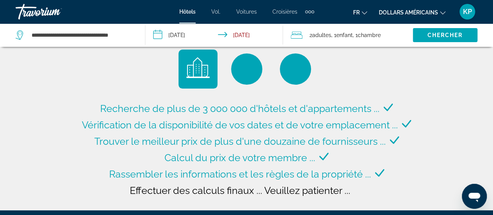
scroll to position [5, 0]
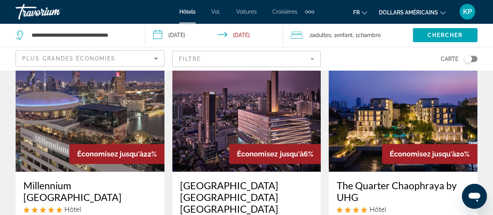
scroll to position [42, 0]
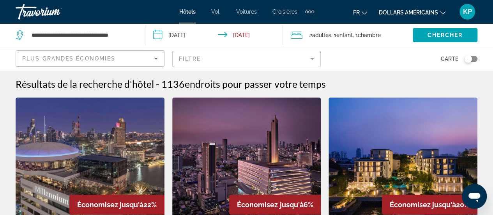
click at [353, 35] on span "Enfant" at bounding box center [345, 35] width 16 height 6
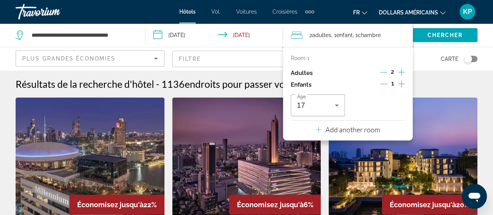
click at [433, 86] on div "Résultats de la recherche d'hôtel - 1136 endroits pour passer votre temps" at bounding box center [247, 84] width 462 height 12
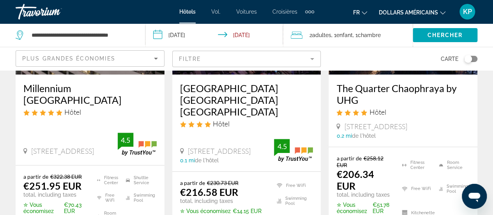
scroll to position [150, 0]
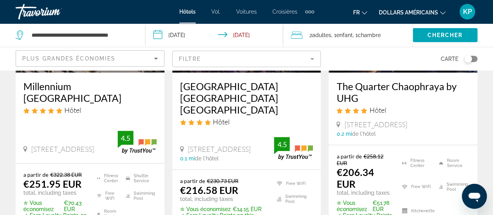
click at [107, 83] on h3 "Millennium [GEOGRAPHIC_DATA]" at bounding box center [89, 91] width 133 height 23
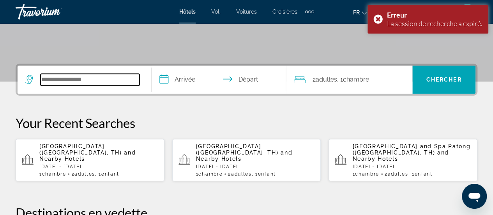
click at [94, 77] on input "Search widget" at bounding box center [90, 80] width 99 height 12
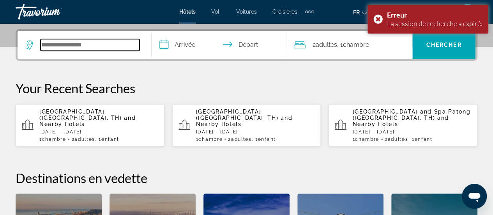
scroll to position [190, 0]
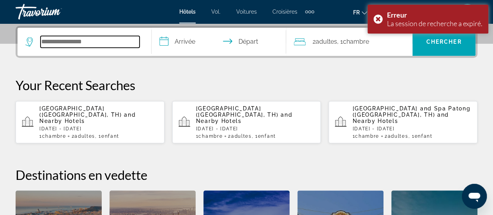
paste input "**********"
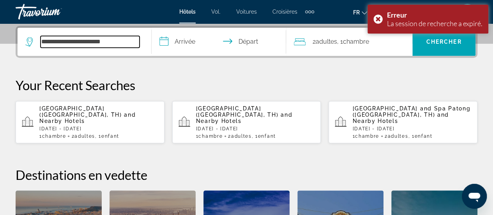
click at [106, 43] on input "**********" at bounding box center [90, 42] width 99 height 12
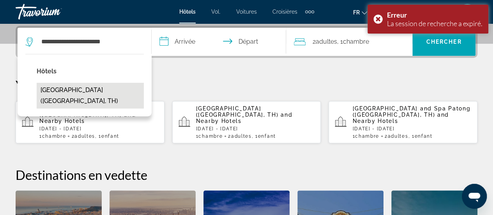
click at [96, 89] on button "[GEOGRAPHIC_DATA] ([GEOGRAPHIC_DATA], TH)" at bounding box center [90, 96] width 107 height 26
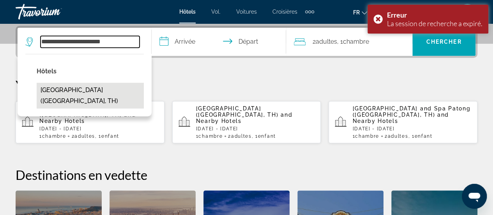
type input "**********"
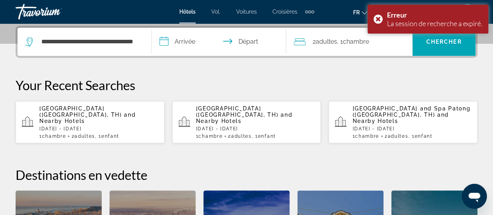
click at [199, 39] on input "**********" at bounding box center [220, 43] width 137 height 30
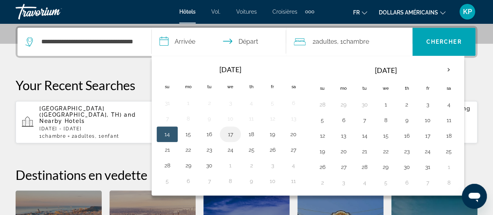
click at [230, 138] on td "17" at bounding box center [230, 134] width 21 height 16
click at [275, 131] on button "19" at bounding box center [272, 134] width 12 height 11
click at [227, 132] on button "17" at bounding box center [230, 134] width 12 height 11
type input "**********"
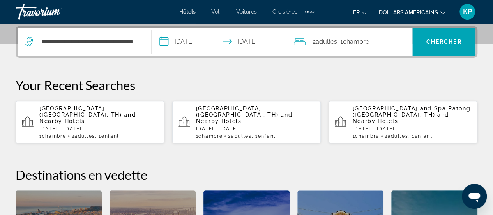
click at [392, 45] on div "2 Adulte Adultes , 1 Chambre pièces" at bounding box center [353, 41] width 119 height 11
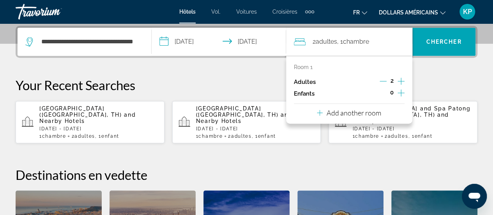
click at [401, 93] on icon "Increment children" at bounding box center [401, 92] width 7 height 7
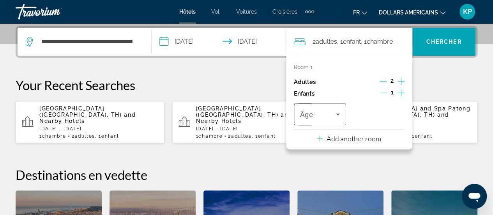
click at [335, 109] on div "Travelers: 2 adults, 1 child" at bounding box center [320, 114] width 40 height 22
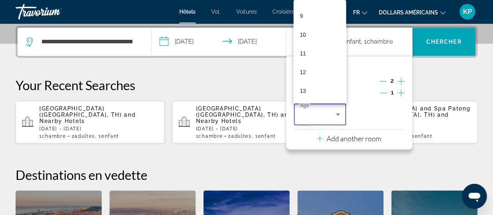
scroll to position [240, 0]
click at [315, 88] on mat-option "17" at bounding box center [320, 90] width 53 height 19
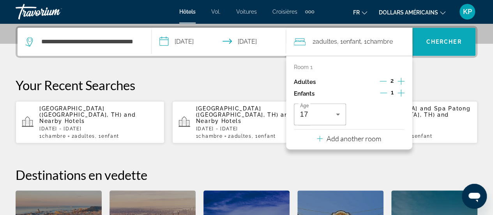
click at [441, 39] on span "Chercher" at bounding box center [444, 42] width 35 height 6
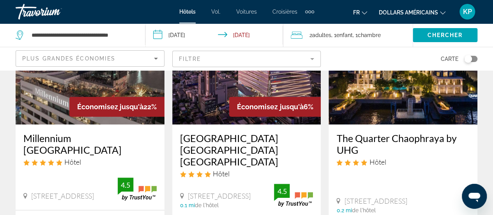
scroll to position [94, 0]
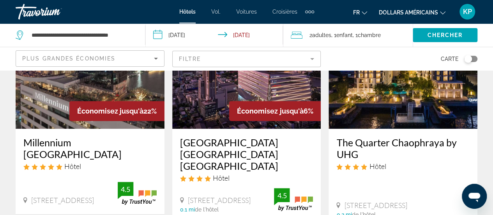
click at [103, 139] on h3 "Millennium [GEOGRAPHIC_DATA]" at bounding box center [89, 148] width 133 height 23
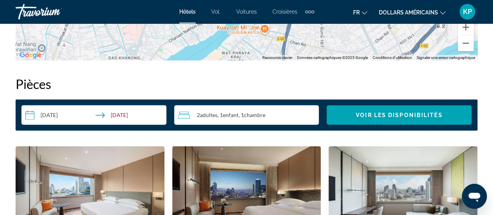
scroll to position [1095, 0]
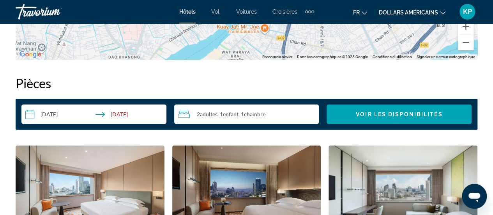
click at [45, 108] on input "**********" at bounding box center [95, 116] width 148 height 22
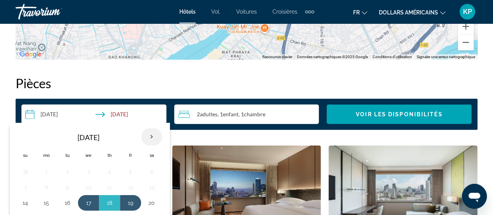
click at [153, 136] on th "Next month" at bounding box center [151, 136] width 21 height 17
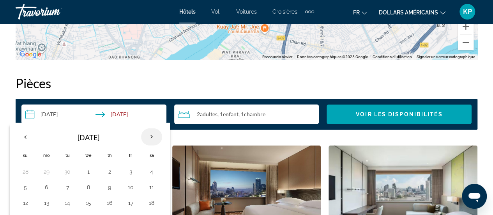
click at [153, 136] on th "Next month" at bounding box center [151, 136] width 21 height 17
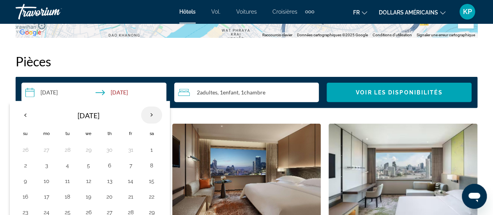
scroll to position [1118, 0]
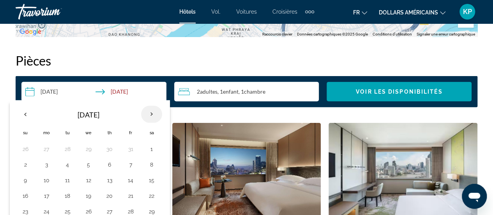
click at [152, 117] on th "Next month" at bounding box center [151, 114] width 21 height 17
click at [152, 115] on th "Next month" at bounding box center [151, 114] width 21 height 17
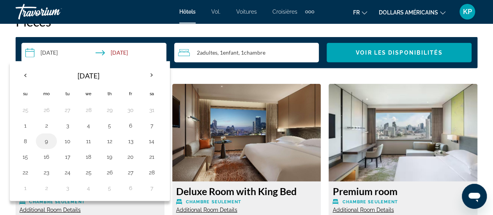
click at [49, 143] on button "9" at bounding box center [46, 141] width 12 height 11
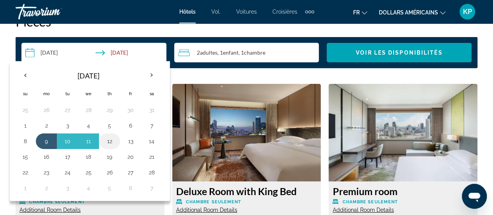
click at [108, 139] on button "12" at bounding box center [109, 141] width 12 height 11
type input "**********"
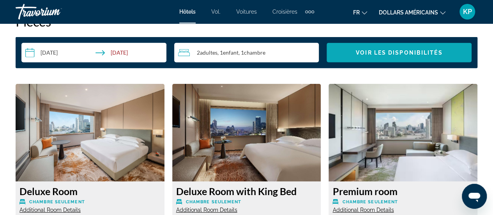
click at [405, 55] on span "Voir les disponibilités" at bounding box center [399, 53] width 87 height 6
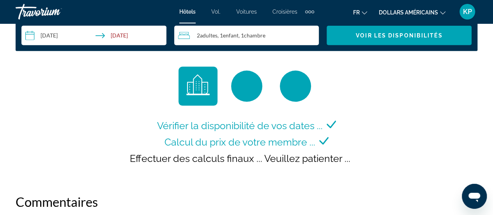
scroll to position [1155, 0]
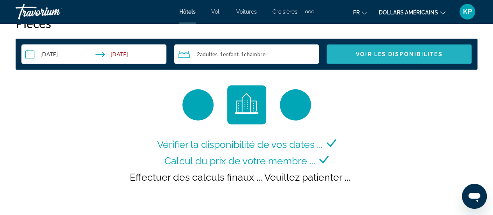
click at [397, 51] on span "Voir les disponibilités" at bounding box center [399, 54] width 87 height 6
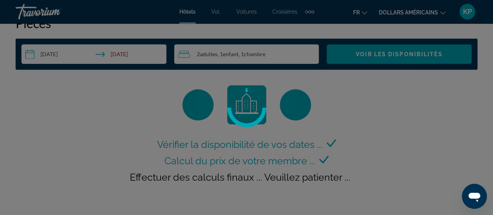
scroll to position [1126, 0]
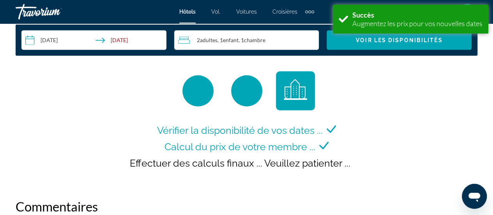
scroll to position [1170, 0]
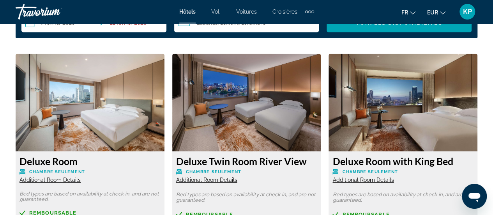
scroll to position [1198, 0]
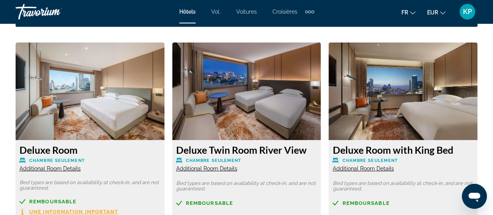
click at [53, 167] on span "Additional Room Details" at bounding box center [50, 168] width 61 height 6
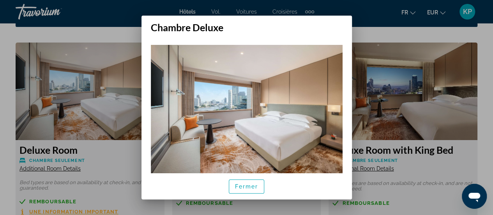
scroll to position [22, 0]
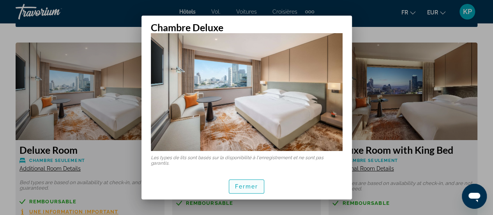
click at [250, 186] on font "Fermer" at bounding box center [246, 186] width 23 height 6
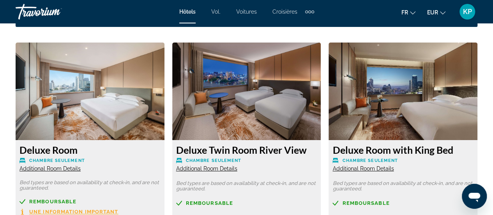
scroll to position [1198, 0]
click at [72, 121] on img "Contenu principal" at bounding box center [90, 92] width 149 height 98
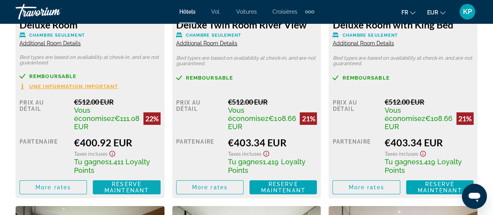
click at [120, 184] on span "Reserve maintenant" at bounding box center [127, 187] width 44 height 12
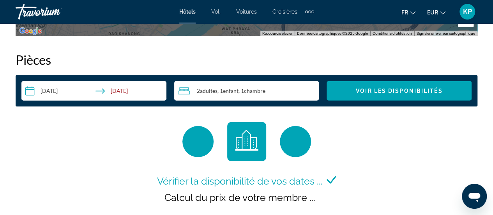
scroll to position [1147, 0]
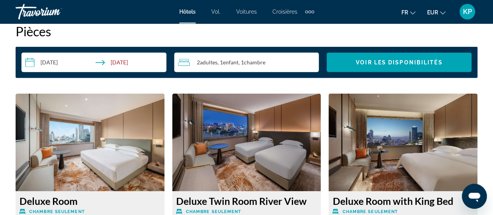
click at [246, 59] on span ", 1 Chambre pièces" at bounding box center [252, 62] width 27 height 6
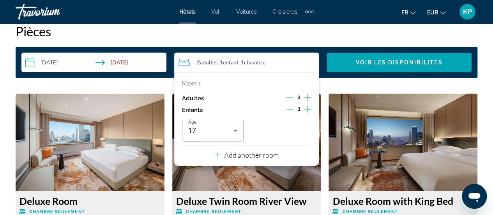
click at [307, 98] on icon "Increment adults" at bounding box center [307, 97] width 7 height 9
click at [307, 106] on icon "Increment children" at bounding box center [307, 109] width 7 height 9
click at [281, 139] on div "Travelers: 4 adults, 2 children" at bounding box center [280, 131] width 49 height 22
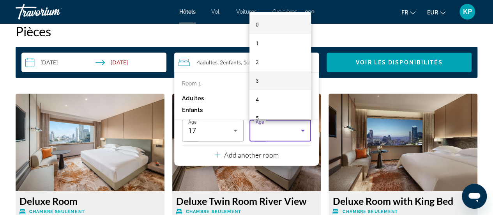
scroll to position [70, 0]
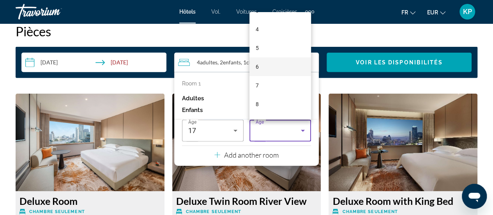
click at [268, 64] on mat-option "6" at bounding box center [281, 66] width 62 height 19
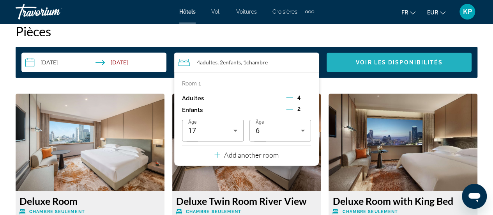
click at [369, 63] on span "Voir les disponibilités" at bounding box center [399, 62] width 87 height 6
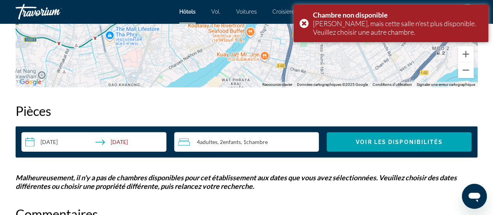
scroll to position [1067, 0]
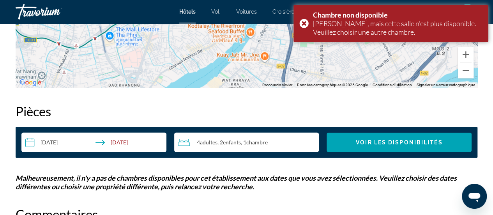
click at [257, 143] on span "Chambre" at bounding box center [256, 142] width 21 height 7
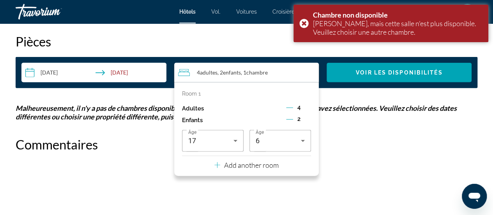
scroll to position [1137, 0]
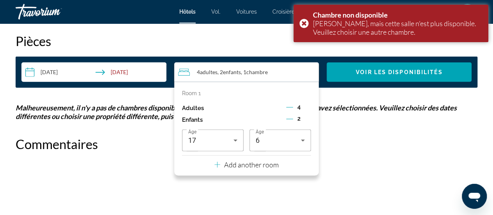
click at [271, 165] on p "Add another room" at bounding box center [251, 164] width 55 height 9
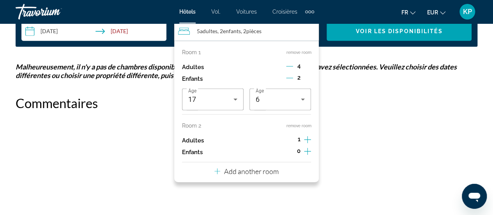
scroll to position [1179, 0]
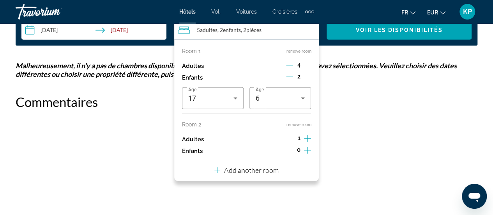
click at [290, 64] on icon "Decrement adults" at bounding box center [289, 65] width 7 height 7
click at [308, 64] on icon "Increment adults" at bounding box center [307, 65] width 7 height 7
click at [289, 76] on icon "Decrement children" at bounding box center [289, 76] width 7 height 7
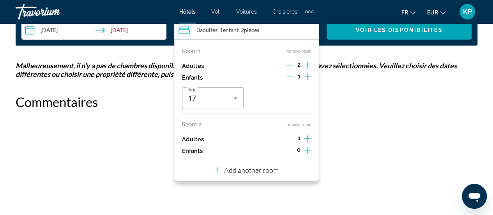
click at [307, 135] on icon "Increment adults" at bounding box center [307, 138] width 7 height 9
click at [291, 136] on icon "Decrement adults" at bounding box center [289, 138] width 7 height 7
click at [311, 150] on div "Room 1 remove room Adultes 2 Enfants 1 Âge 17 Room 2 remove room Adultes 2 Enfa…" at bounding box center [246, 110] width 145 height 141
click at [307, 149] on icon "Increment children" at bounding box center [307, 149] width 7 height 9
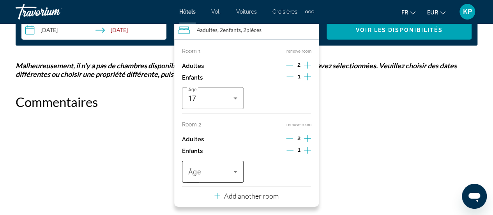
click at [213, 167] on span "Travelers: 4 adults, 2 children" at bounding box center [210, 171] width 45 height 9
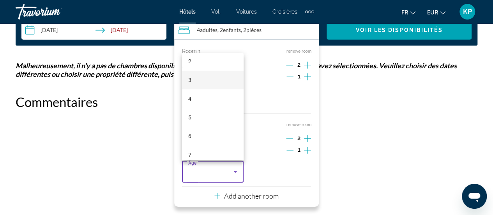
scroll to position [45, 0]
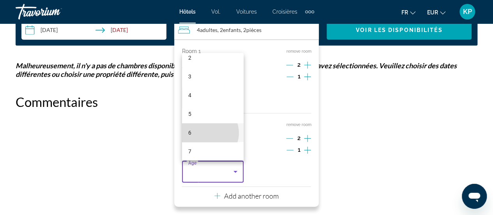
click at [209, 133] on mat-option "6" at bounding box center [213, 132] width 62 height 19
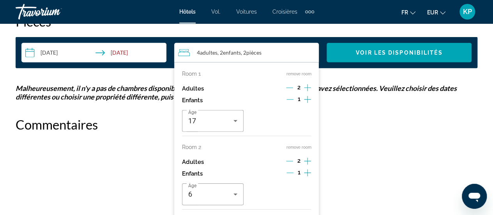
scroll to position [1157, 0]
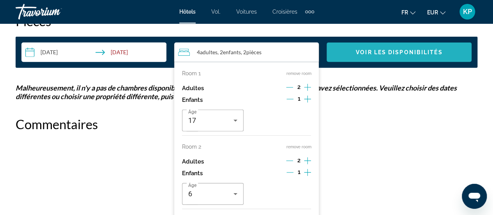
click at [376, 51] on span "Voir les disponibilités" at bounding box center [399, 52] width 87 height 6
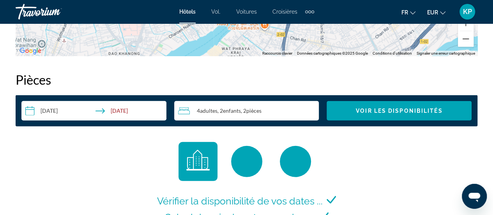
scroll to position [1098, 0]
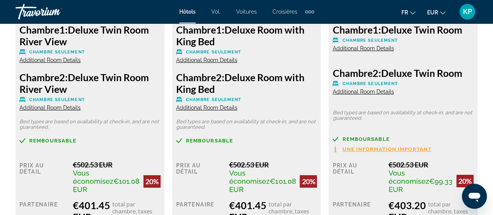
scroll to position [1405, 0]
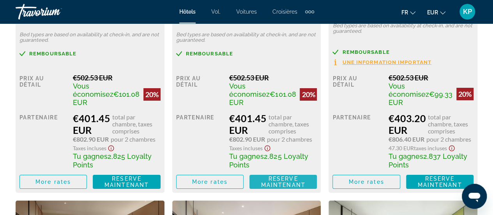
click at [276, 188] on span "Reserve maintenant" at bounding box center [283, 182] width 44 height 12
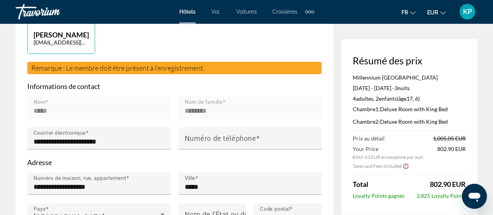
scroll to position [239, 0]
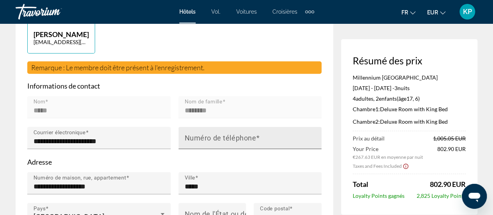
click at [252, 127] on div "Numéro de téléphone" at bounding box center [253, 138] width 136 height 22
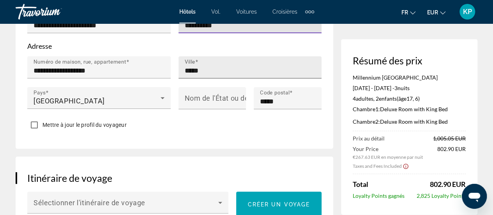
scroll to position [356, 0]
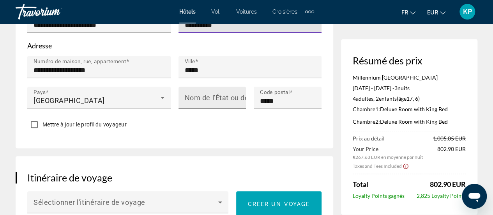
type input "**********"
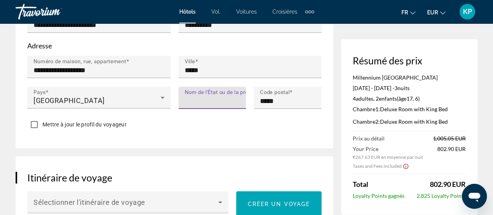
click at [229, 96] on input "Nom de l'État ou de la province" at bounding box center [215, 100] width 60 height 9
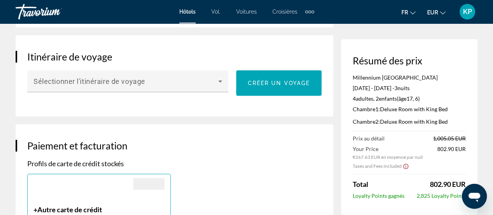
scroll to position [477, 0]
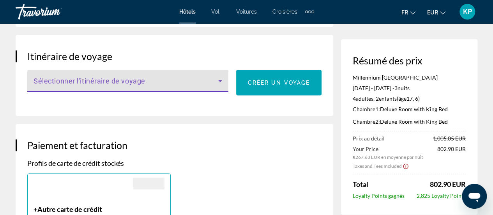
click at [201, 79] on span "Contenu principal" at bounding box center [126, 83] width 185 height 9
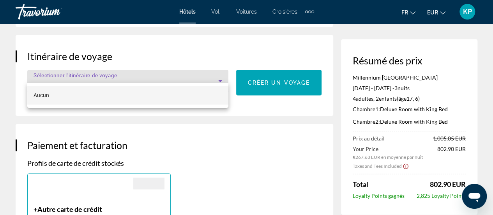
click at [152, 99] on mat-option "Aucun" at bounding box center [127, 95] width 201 height 19
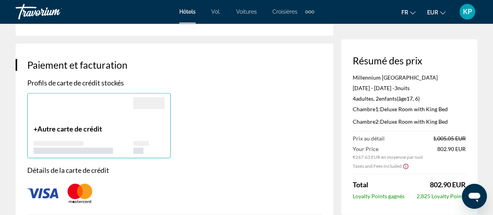
scroll to position [557, 0]
click at [92, 115] on div "Contenu principal" at bounding box center [84, 111] width 100 height 27
click at [56, 125] on div "+ Autre carte de crédit" at bounding box center [84, 139] width 100 height 29
click at [45, 125] on span "Autre carte de crédit" at bounding box center [69, 129] width 65 height 9
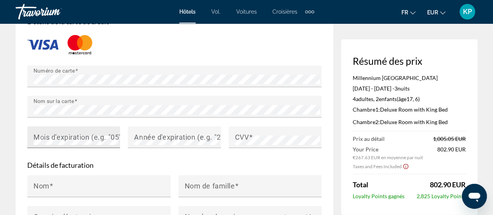
click at [93, 133] on mat-label "Mois d'expiration (e.g. "05")" at bounding box center [79, 137] width 90 height 8
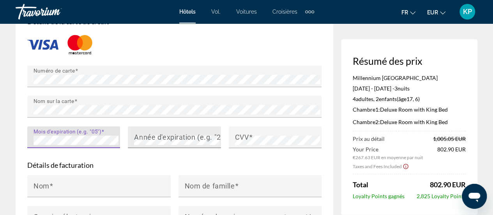
click at [161, 133] on mat-label "Année d'expiration (e.g. "2030")" at bounding box center [186, 137] width 104 height 8
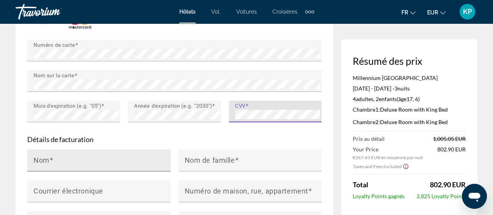
scroll to position [735, 0]
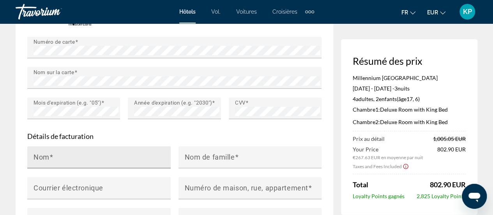
click at [88, 146] on div "Nom" at bounding box center [102, 157] width 136 height 22
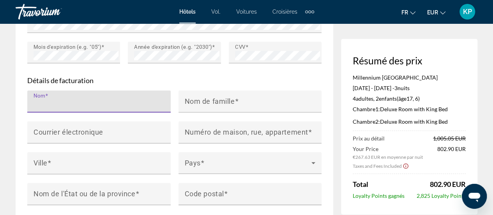
scroll to position [791, 0]
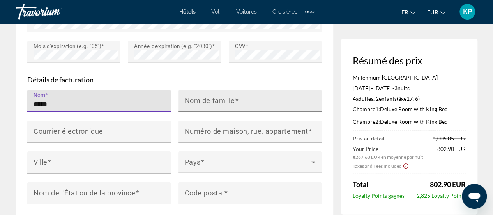
type input "*****"
click at [239, 99] on input "Nom de famille" at bounding box center [253, 103] width 136 height 9
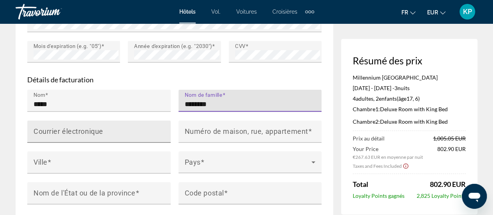
type input "********"
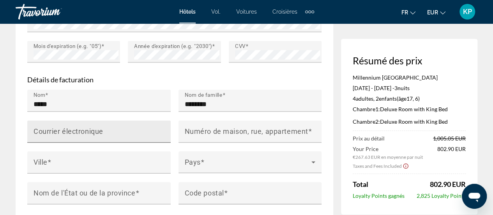
click at [81, 127] on mat-label "Courrier électronique" at bounding box center [69, 131] width 70 height 8
click at [81, 130] on input "Courrier électronique" at bounding box center [102, 134] width 136 height 9
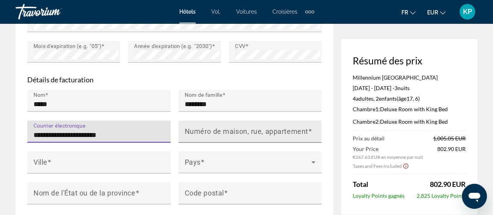
type input "**********"
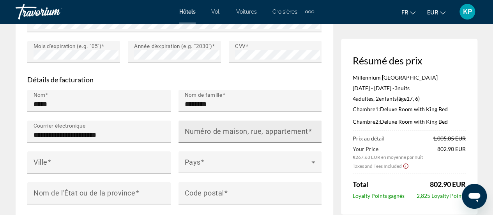
click at [227, 127] on mat-label "Numéro de maison, rue, appartement" at bounding box center [247, 131] width 124 height 8
click at [227, 130] on input "Numéro de maison, rue, appartement" at bounding box center [253, 134] width 136 height 9
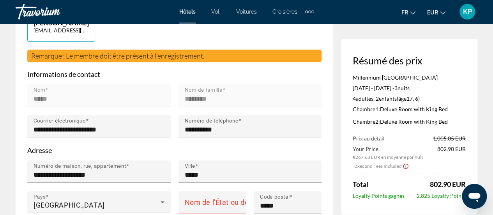
scroll to position [317, 0]
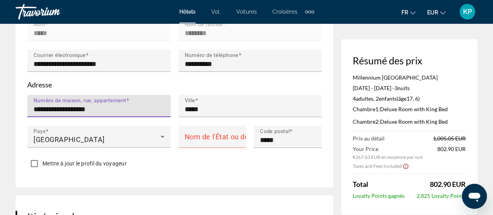
drag, startPoint x: 34, startPoint y: 99, endPoint x: 122, endPoint y: 99, distance: 88.1
click at [122, 105] on input "**********" at bounding box center [102, 109] width 136 height 9
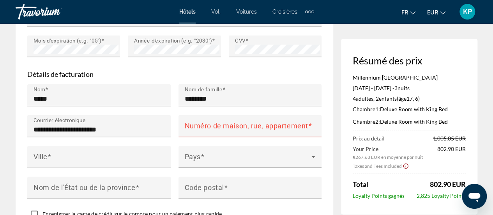
scroll to position [798, 0]
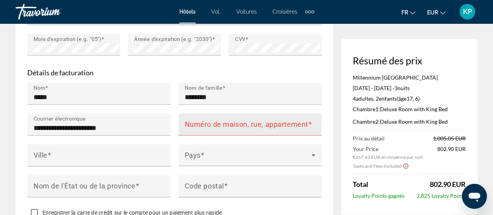
click at [240, 120] on mat-label "Numéro de maison, rue, appartement" at bounding box center [247, 124] width 124 height 8
click at [240, 123] on input "Numéro de maison, rue, appartement" at bounding box center [253, 127] width 136 height 9
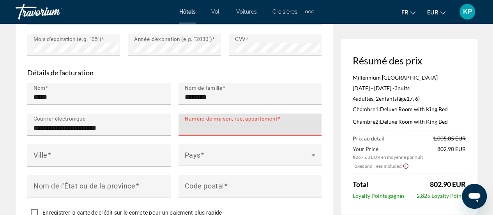
paste input "**********"
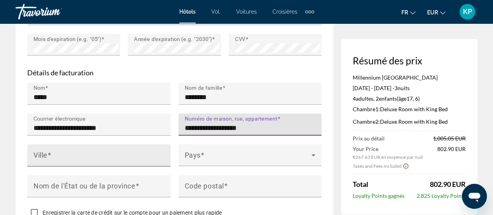
type input "**********"
click at [108, 144] on div "Ville" at bounding box center [102, 155] width 136 height 22
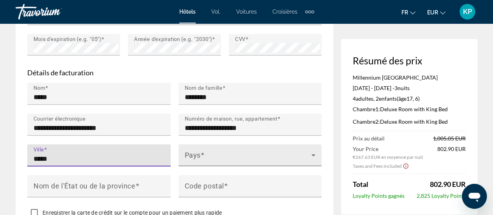
type input "*****"
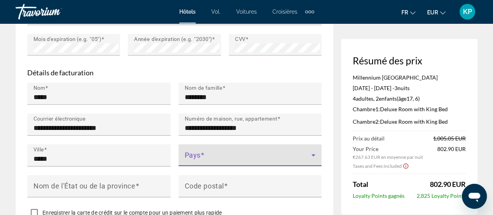
click at [284, 154] on span "Contenu principal" at bounding box center [248, 158] width 127 height 9
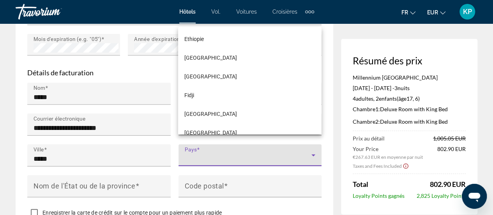
scroll to position [1355, 0]
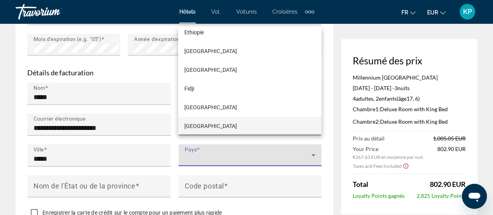
click at [208, 131] on mat-option "[GEOGRAPHIC_DATA]" at bounding box center [249, 126] width 143 height 19
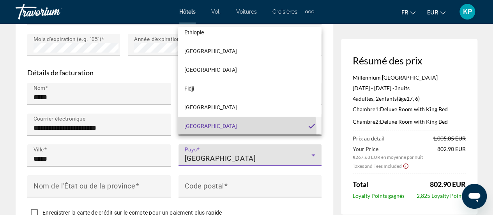
scroll to position [1356, 0]
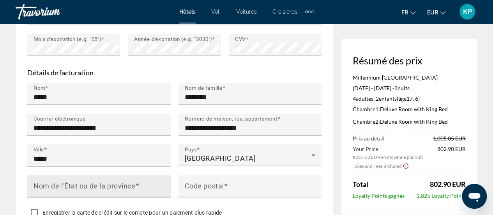
click at [122, 175] on div "Nom de l'État ou de la province" at bounding box center [102, 186] width 136 height 22
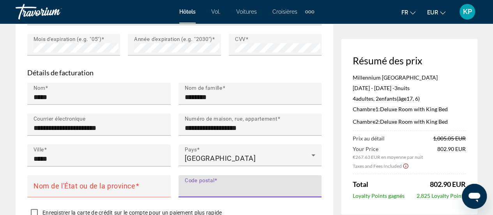
click at [233, 185] on input "Code postal" at bounding box center [253, 189] width 136 height 9
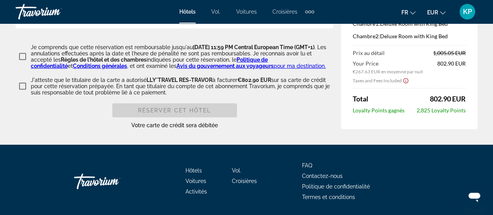
scroll to position [1148, 0]
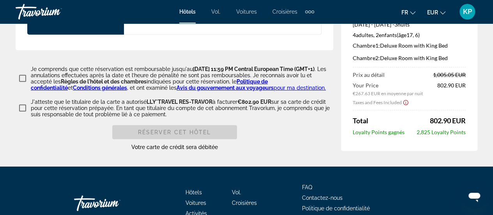
type input "*****"
click at [23, 66] on div "Je comprends que cette réservation est remboursable jusqu'au February 5, 2026 a…" at bounding box center [175, 78] width 318 height 25
click at [24, 66] on div "Je comprends que cette réservation est remboursable jusqu'au February 5, 2026 a…" at bounding box center [175, 78] width 318 height 25
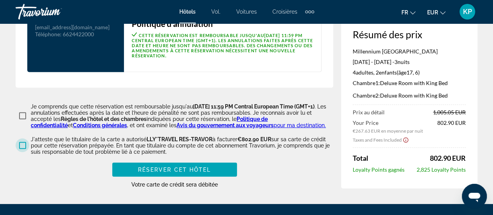
scroll to position [1118, 0]
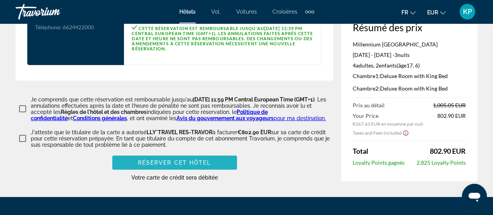
click at [163, 160] on span "Réserver cet hôtel" at bounding box center [174, 163] width 73 height 6
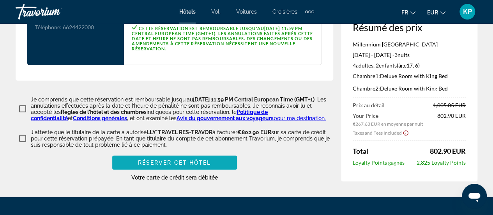
scroll to position [340, 0]
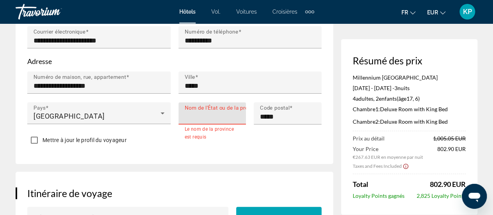
click at [198, 112] on input "Nom de l'État ou de la province" at bounding box center [215, 116] width 60 height 9
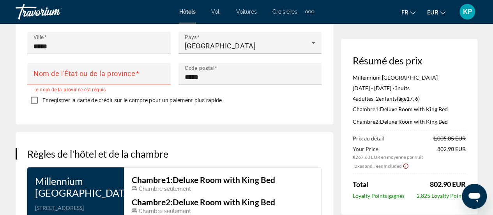
scroll to position [910, 0]
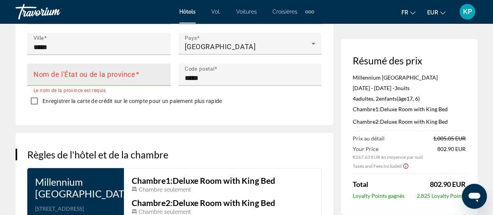
type input "**********"
click at [141, 64] on div "Nom de l'État ou de la province" at bounding box center [102, 75] width 136 height 22
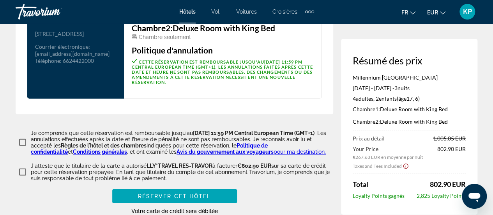
scroll to position [1184, 0]
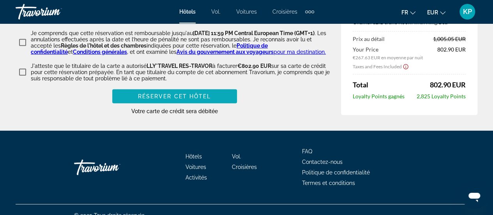
type input "**********"
click at [171, 93] on span "Réserver cet hôtel" at bounding box center [174, 96] width 73 height 6
